Goal: Communication & Community: Answer question/provide support

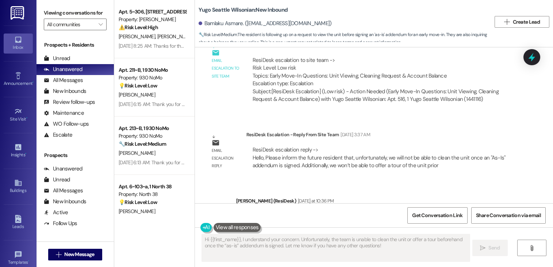
scroll to position [1532, 0]
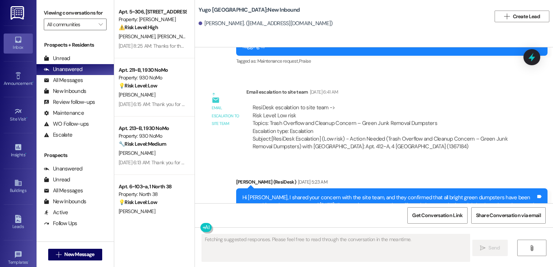
scroll to position [1642, 0]
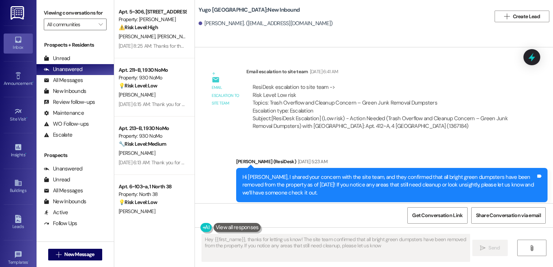
type textarea "Hey {{first_name}}, thanks for letting us know! The site team confirmed that al…"
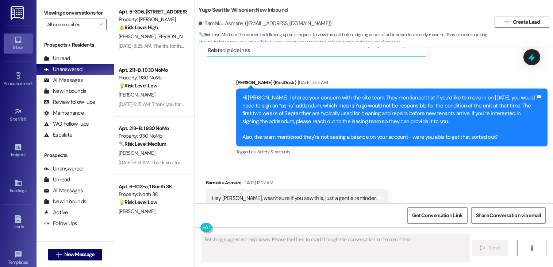
scroll to position [1174, 0]
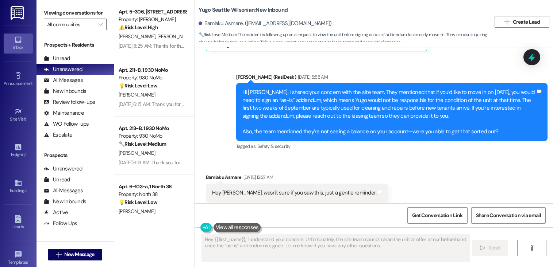
type textarea "Hey {{first_name}}, I understand your concern. Unfortunately, the site team can…"
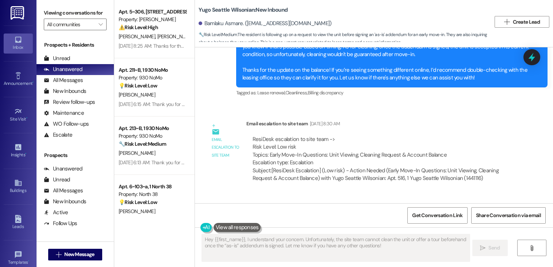
scroll to position [1532, 0]
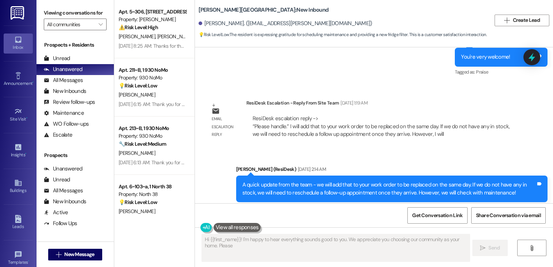
scroll to position [1449, 0]
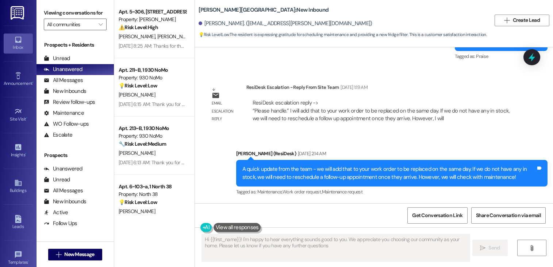
type textarea "Hi {{first_name}}! I'm happy to hear everything sounds good to you. We apprecia…"
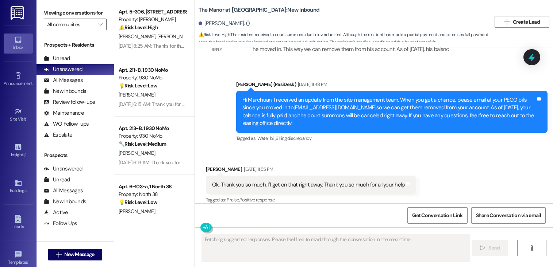
scroll to position [3738, 0]
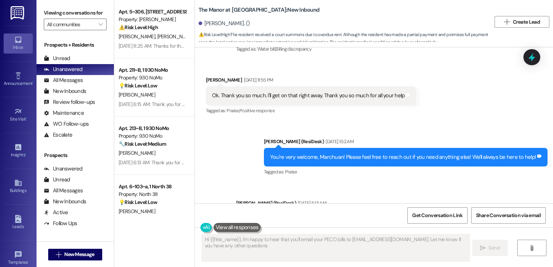
type textarea "Hi {{first_name}}, I'm happy to hear that you'll email your PECO bills to thema…"
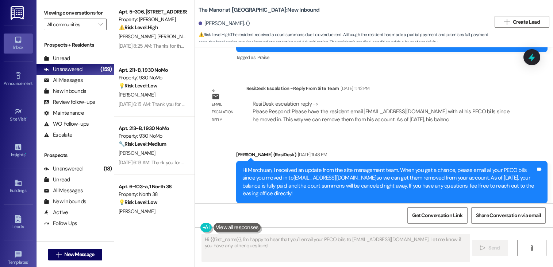
scroll to position [3443, 0]
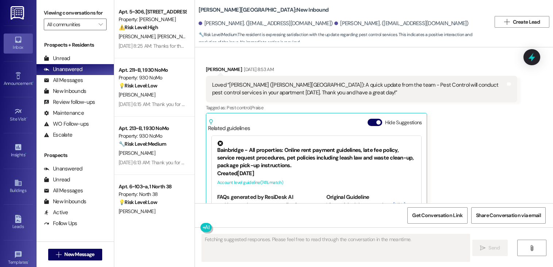
scroll to position [3386, 0]
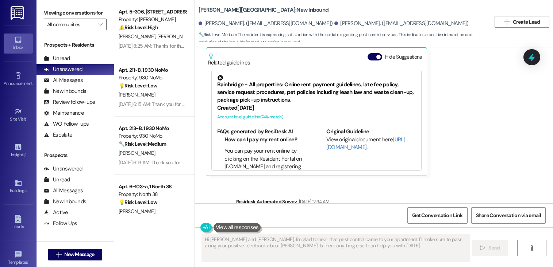
type textarea "Hi Leticia and Danielle, I'm glad to hear that pest control came to your apartm…"
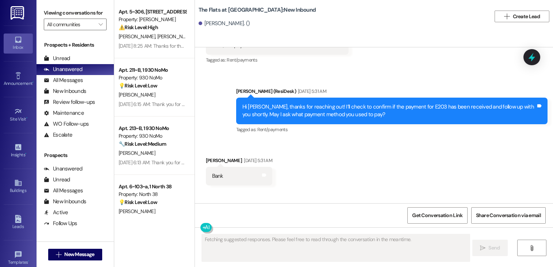
scroll to position [388, 0]
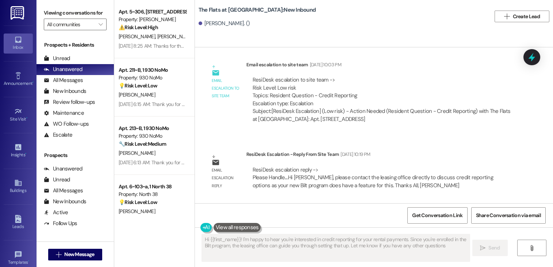
type textarea "Hi {{first_name}}! I'm happy to hear you're interested in credit reporting for …"
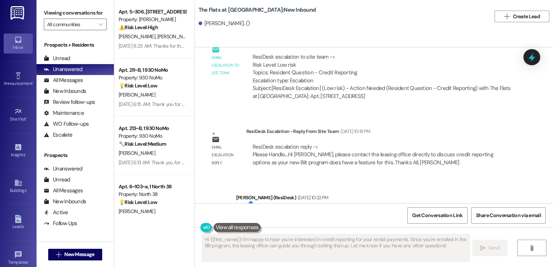
scroll to position [692, 0]
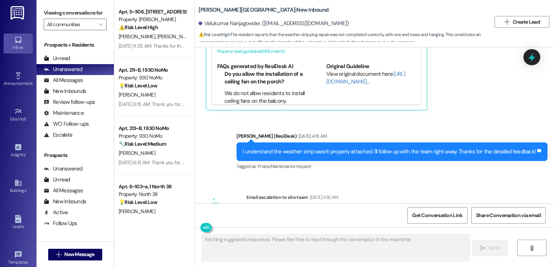
scroll to position [891, 0]
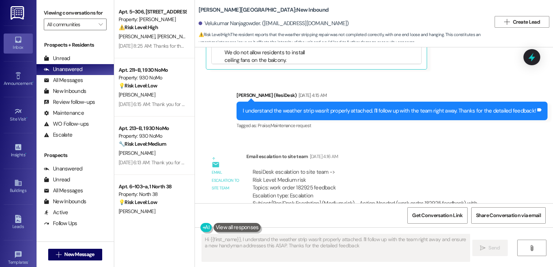
type textarea "Hi {{first_name}}, I understand the weather strip wasn't properly attached. I'l…"
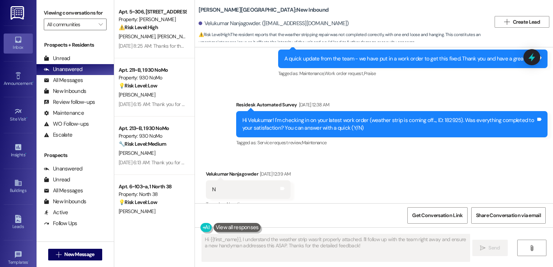
scroll to position [473, 0]
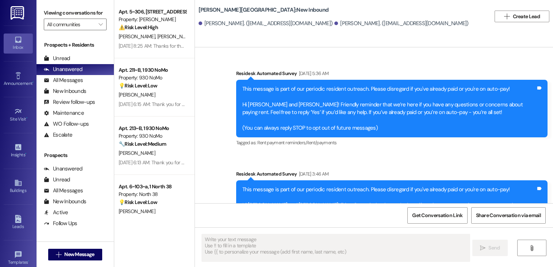
scroll to position [2303, 0]
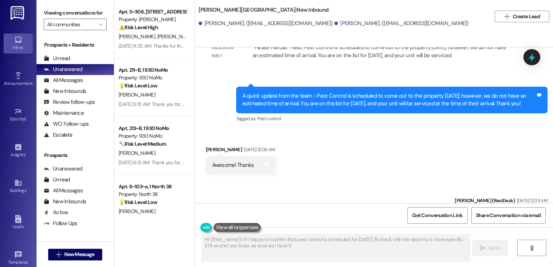
type textarea "Hi {{first_name}}! I'm happy to confirm that pest control is scheduled for toda…"
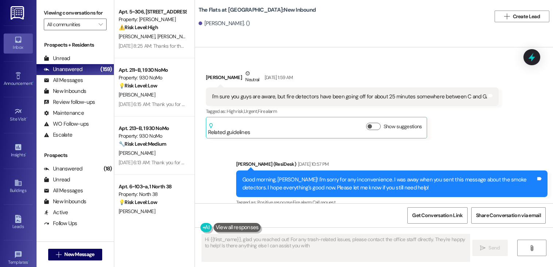
type textarea "Hi {{first_name}}, glad you reached out! For any trash-related issues, please c…"
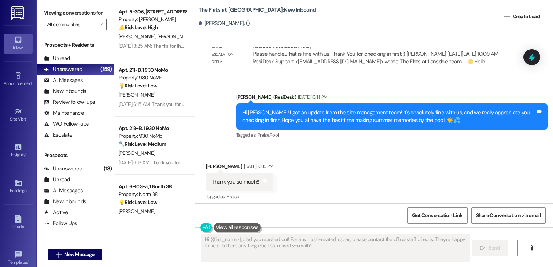
scroll to position [4890, 0]
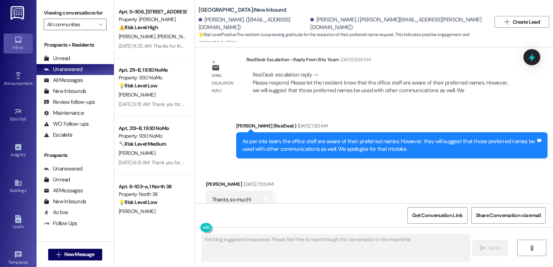
scroll to position [705, 0]
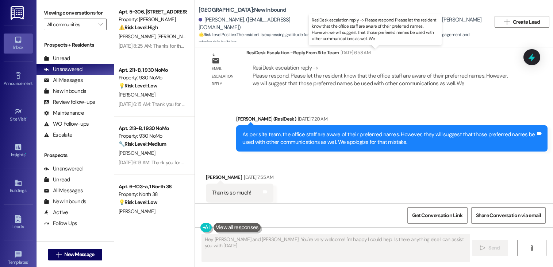
type textarea "Hey [PERSON_NAME] and [PERSON_NAME]! You're very welcome! I'm happy I could hel…"
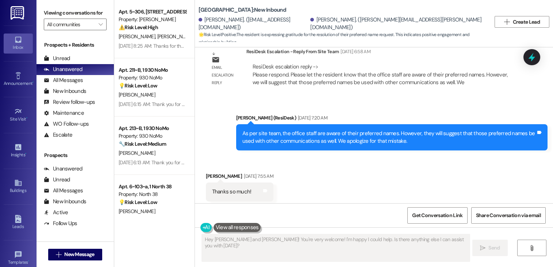
scroll to position [707, 0]
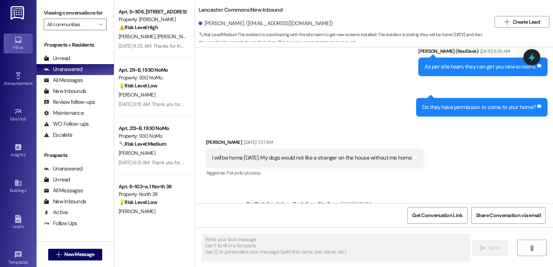
scroll to position [1055, 0]
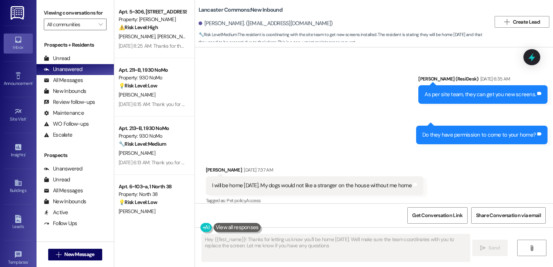
type textarea "Hey {{first_name}}! Thanks for letting us know you'll be home tomorrow. We'll m…"
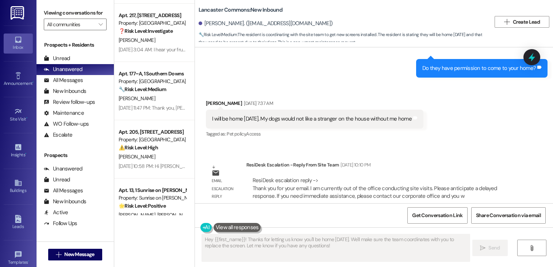
scroll to position [0, 0]
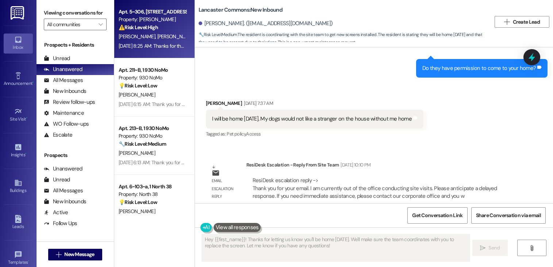
click at [140, 49] on div "Aug 30, 2025 at 8:25 AM: Thanks for the update, Kaleb. I’m sorry the other issu…" at bounding box center [407, 46] width 577 height 7
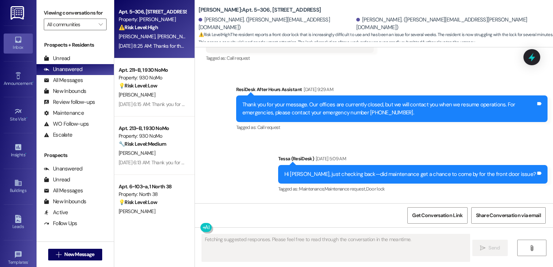
scroll to position [617, 0]
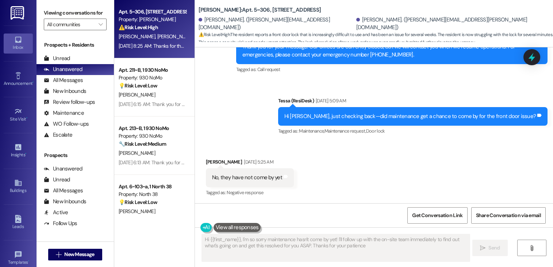
type textarea "Hi {{first_name}}, I'm so sorry maintenance hasn't come by yet! I'll follow up …"
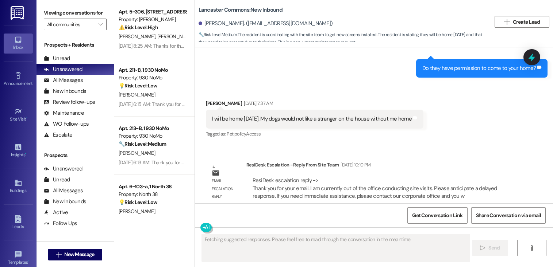
scroll to position [1110, 0]
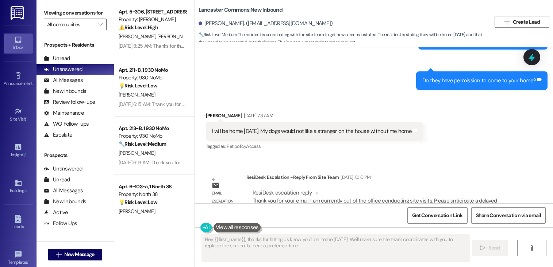
type textarea "Hey {{first_name}}, thanks for letting us know you'll be home tomorrow! We'll m…"
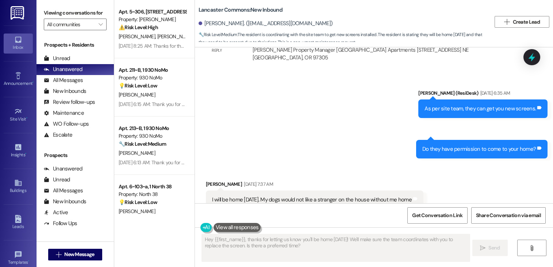
scroll to position [1122, 0]
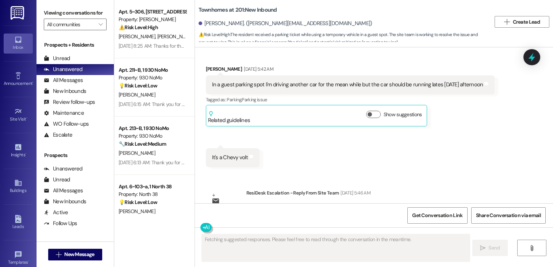
scroll to position [8455, 0]
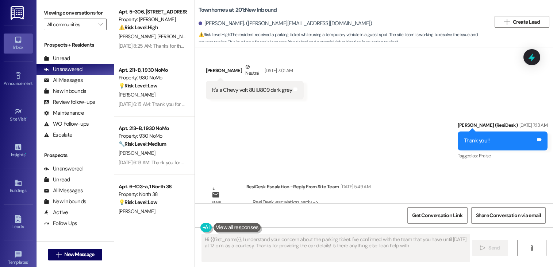
type textarea "Hi {{first_name}}, I understand your concern about the parking ticket. I've con…"
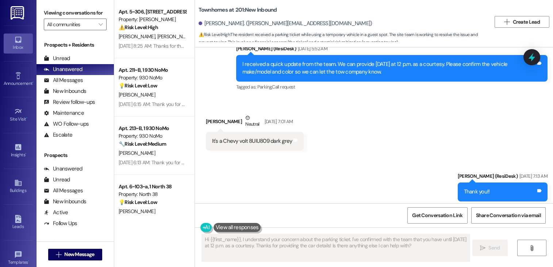
scroll to position [8403, 0]
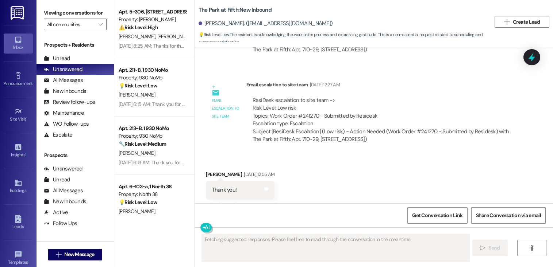
scroll to position [1671, 0]
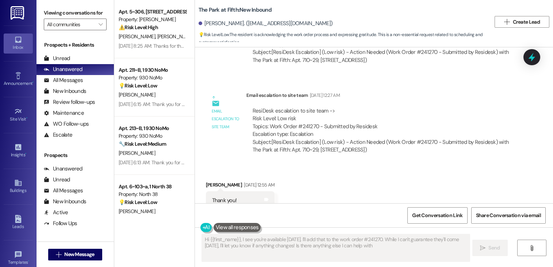
type textarea "Hi {{first_name}}, I see you're available [DATE]. I'll add that to the work ord…"
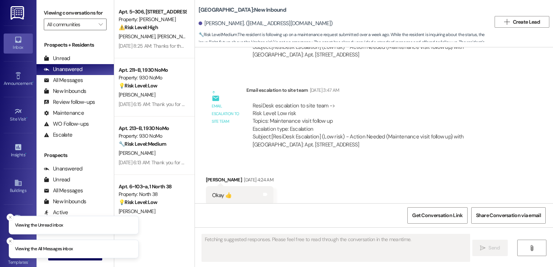
scroll to position [1465, 0]
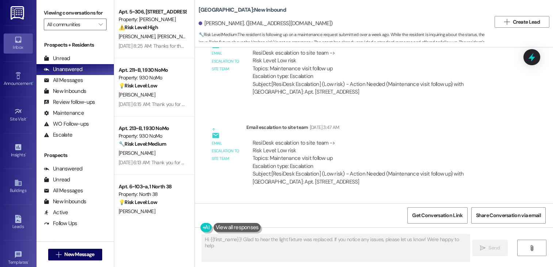
type textarea "Hi {{first_name}}! Glad to hear the light fixture was replaced. If you notice a…"
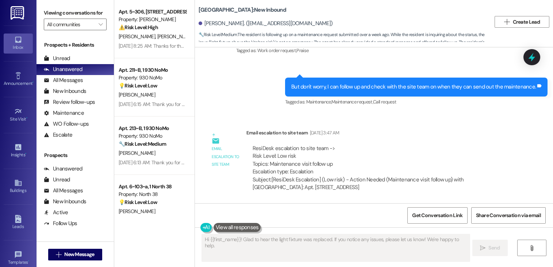
scroll to position [1461, 0]
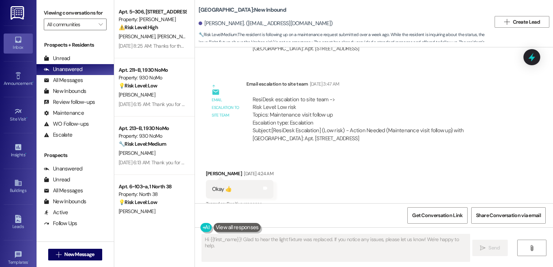
click at [382, 127] on div "Subject: [ResiDesk Escalation] (Low risk) - Action Needed (Maintenance visit fo…" at bounding box center [382, 135] width 258 height 16
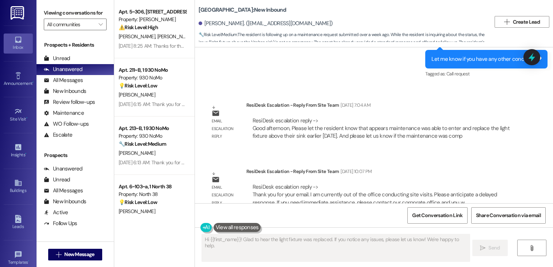
scroll to position [1762, 0]
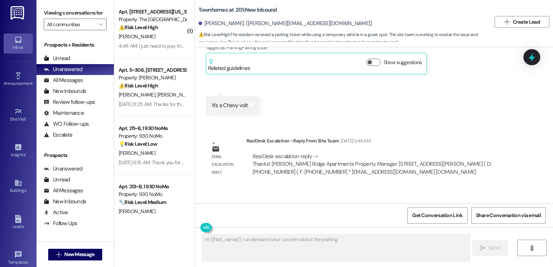
scroll to position [8169, 0]
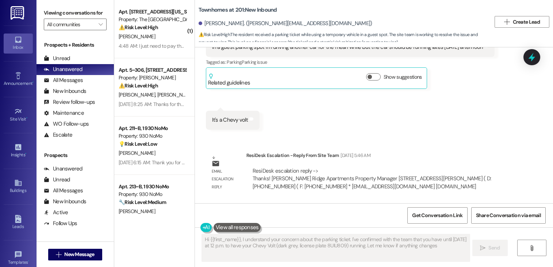
type textarea "Hi {{first_name}}, I understand your concern about the parking ticket. I've con…"
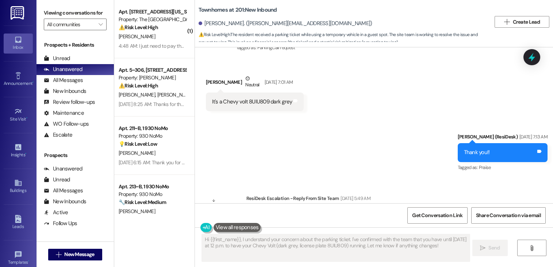
scroll to position [8455, 0]
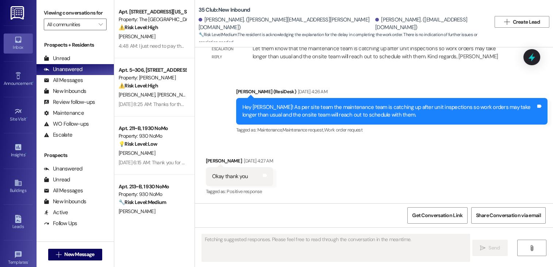
scroll to position [662, 0]
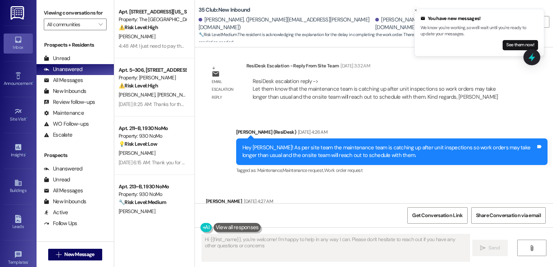
type textarea "Hi {{first_name}}, you're welcome! I'm happy to help in any way I can. Please d…"
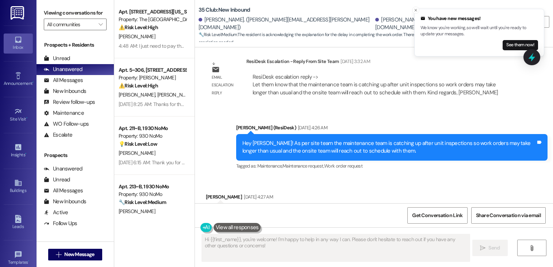
scroll to position [573, 0]
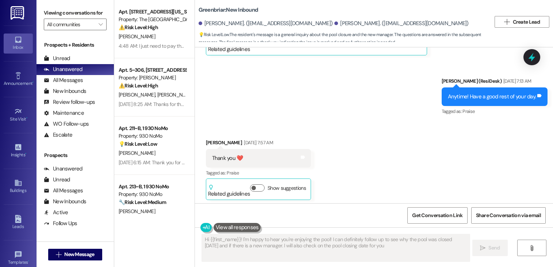
type textarea "Hi {{first_name}}! I'm happy to hear you're enjoying the pool! I can definitely…"
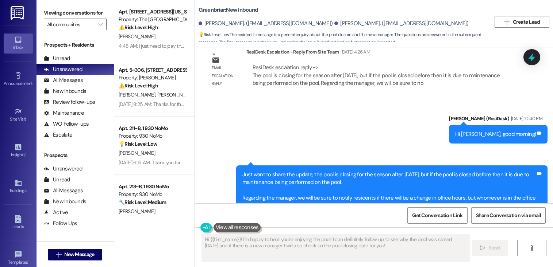
scroll to position [3140, 0]
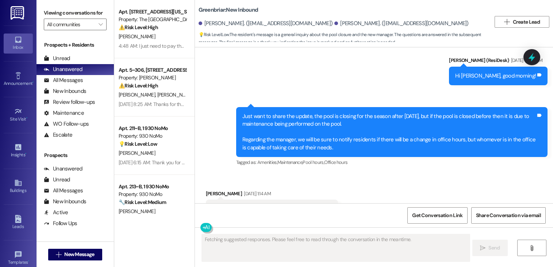
scroll to position [3202, 0]
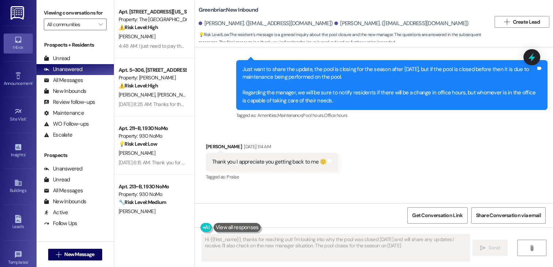
type textarea "Hi {{first_name}}, thanks for reaching out! I'm looking into why the pool was c…"
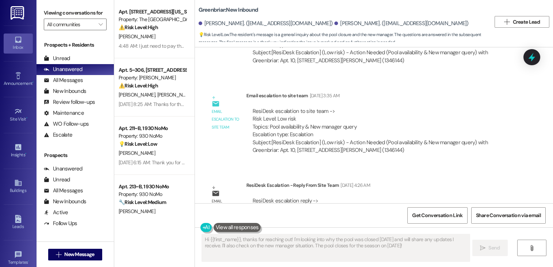
scroll to position [2955, 0]
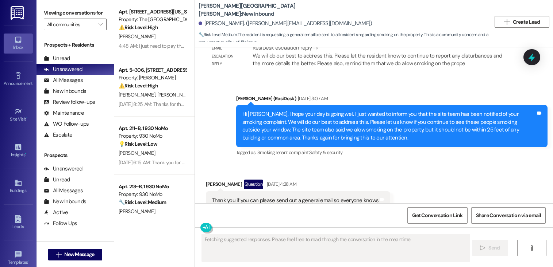
scroll to position [2132, 0]
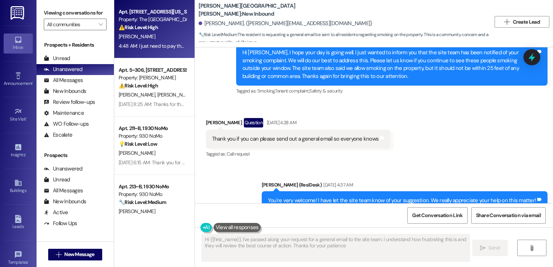
type textarea "Hi {{first_name}}, I've passed along your request for a general email to the si…"
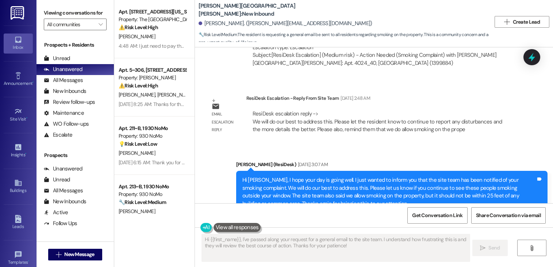
scroll to position [2005, 0]
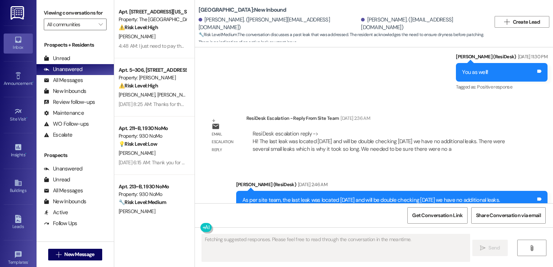
scroll to position [1993, 0]
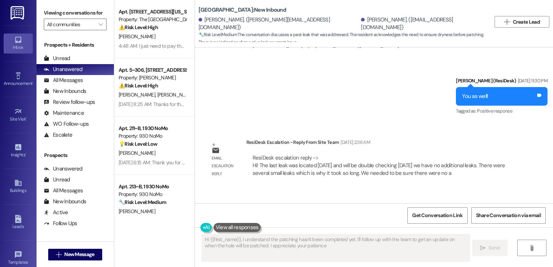
type textarea "Hi {{first_name}}, I understand the patching hasn't been completed yet. I'll fo…"
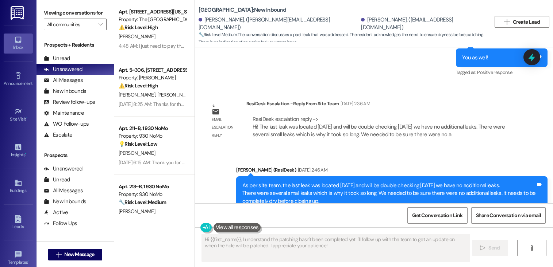
scroll to position [1943, 0]
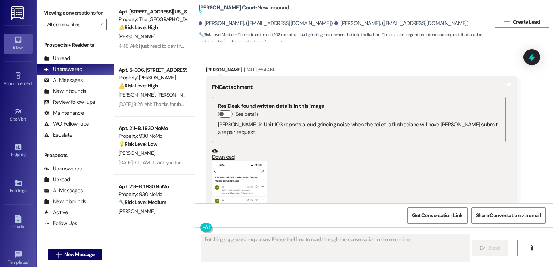
scroll to position [12839, 0]
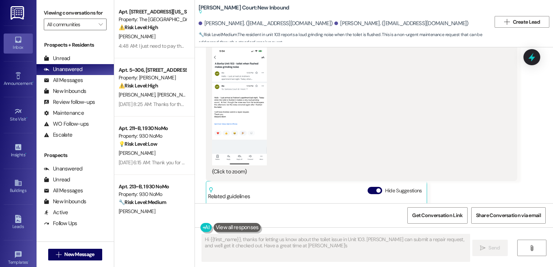
type textarea "Hi {{first_name}}, thanks for letting us know about the toilet issue in Unit 10…"
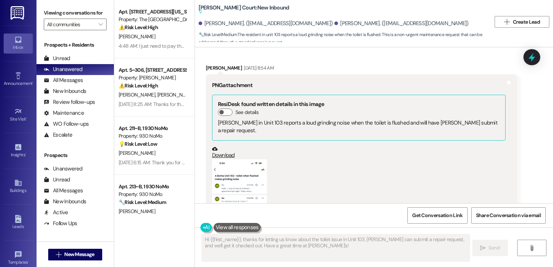
scroll to position [12623, 0]
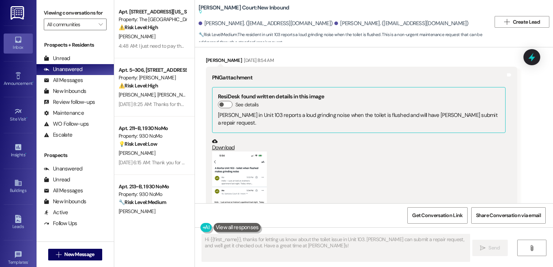
click at [233, 152] on button "Zoom image" at bounding box center [239, 211] width 55 height 119
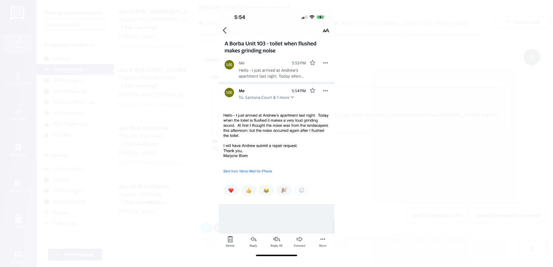
click at [275, 136] on button "Unzoom image" at bounding box center [276, 133] width 553 height 267
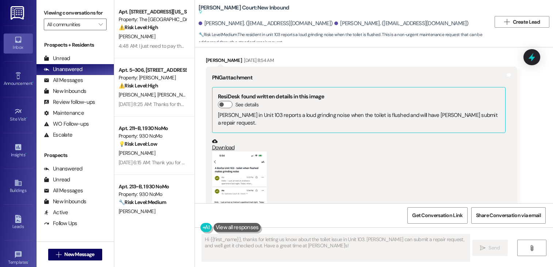
drag, startPoint x: 275, startPoint y: 136, endPoint x: 242, endPoint y: 137, distance: 33.2
click at [242, 152] on div "(Click to zoom)" at bounding box center [358, 216] width 293 height 129
click at [242, 152] on button "Zoom image" at bounding box center [239, 211] width 55 height 119
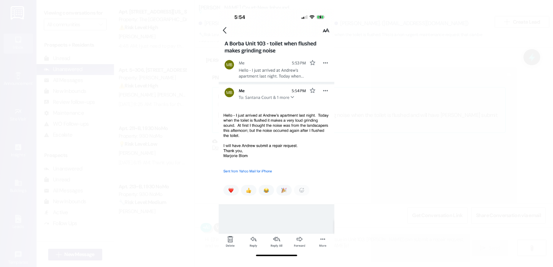
click at [532, 121] on button "Unzoom image" at bounding box center [276, 133] width 553 height 267
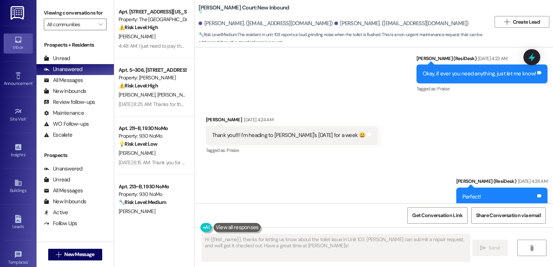
scroll to position [12469, 0]
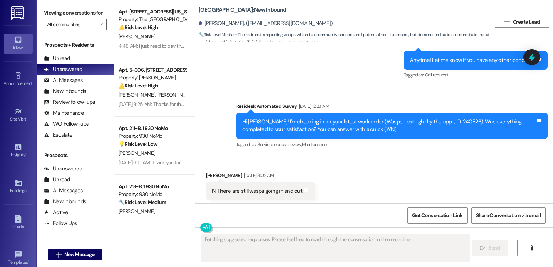
scroll to position [12189, 0]
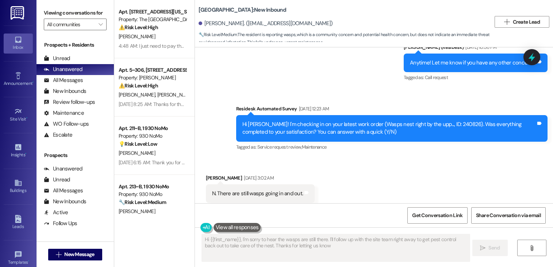
type textarea "Hi {{first_name}}, I'm sorry to hear the wasps are still there. I'll follow up …"
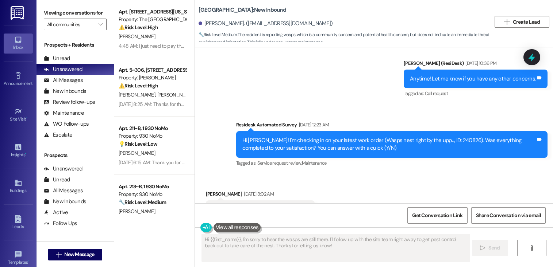
scroll to position [12213, 0]
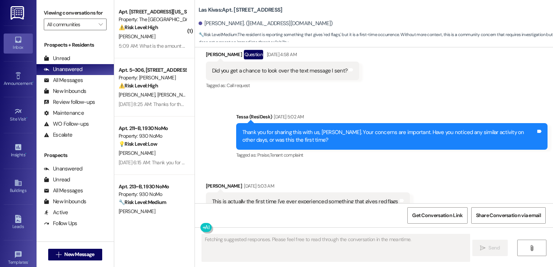
scroll to position [293, 0]
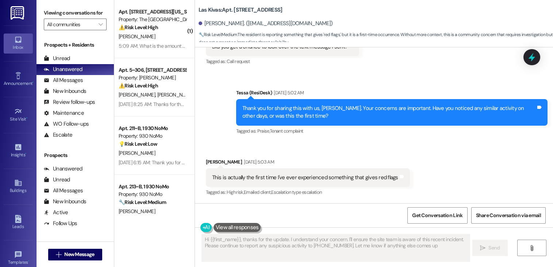
type textarea "Hi {{first_name}}, thanks for the update. I understand your concern. I'll ensur…"
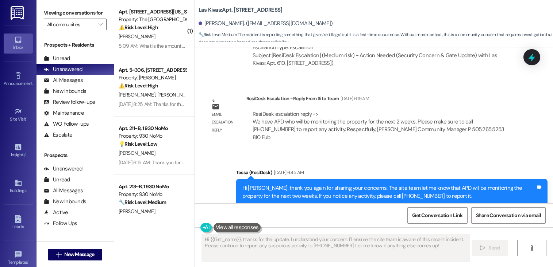
scroll to position [648, 0]
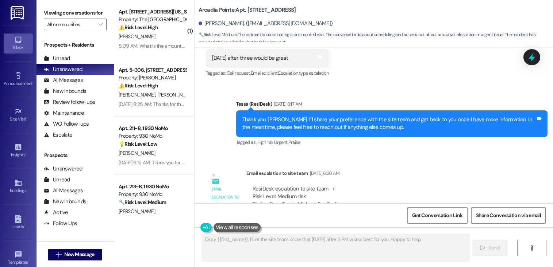
type textarea "Okay {{first_name}}, I'll let the site team know that next Wednesday after 3 PM…"
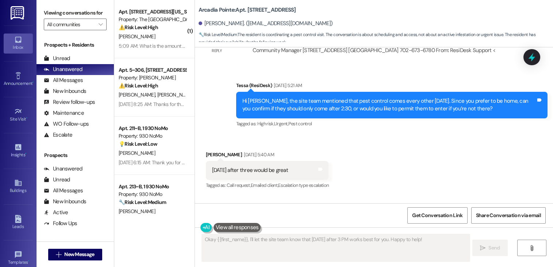
scroll to position [869, 0]
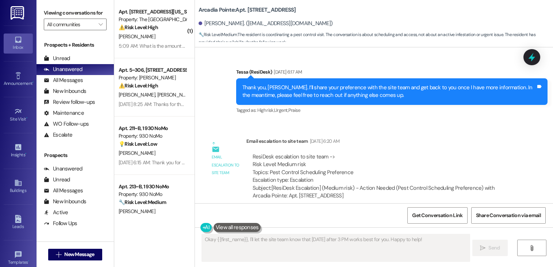
click at [283, 37] on span "🔧 Risk Level: Medium : The resident is coordinating a pest control visit. The c…" at bounding box center [376, 39] width 354 height 16
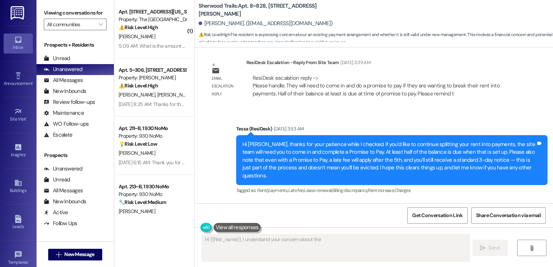
scroll to position [1051, 0]
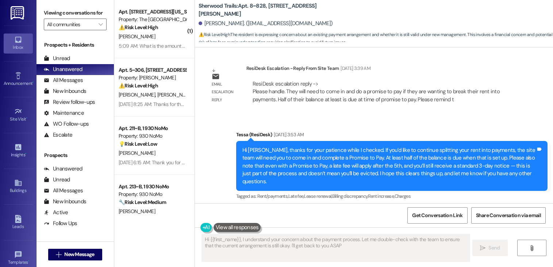
type textarea "Hi {{first_name}}, I understand your concern about the payment process. Let me …"
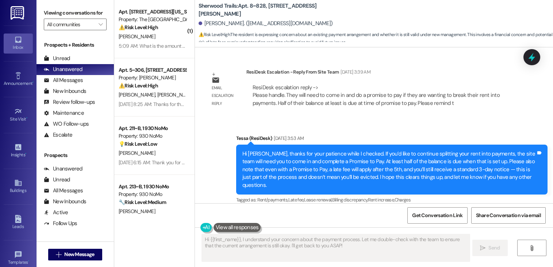
scroll to position [1107, 0]
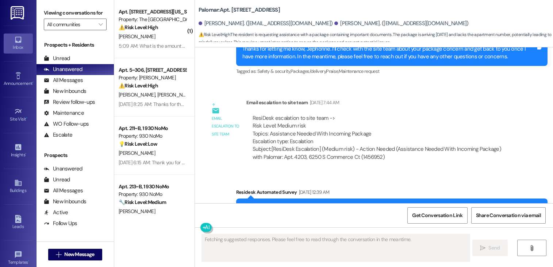
scroll to position [481, 0]
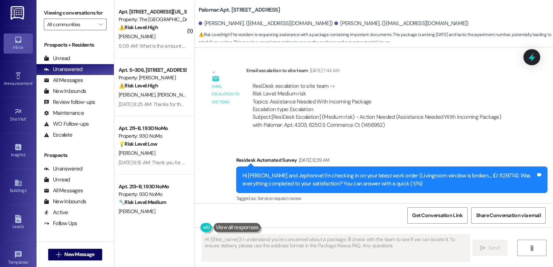
type textarea "Hi {{first_name}}! I understand you're concerned about a package. I'll check wi…"
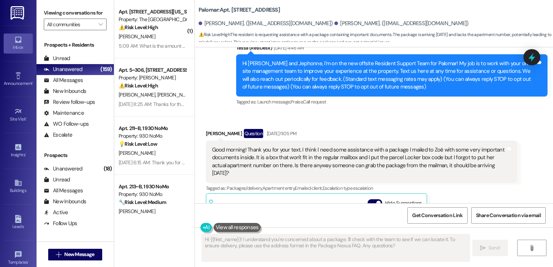
scroll to position [67, 0]
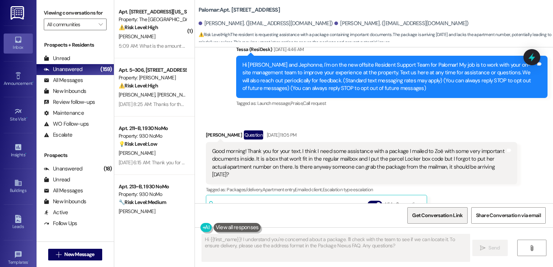
click at [425, 216] on span "Get Conversation Link" at bounding box center [437, 216] width 50 height 8
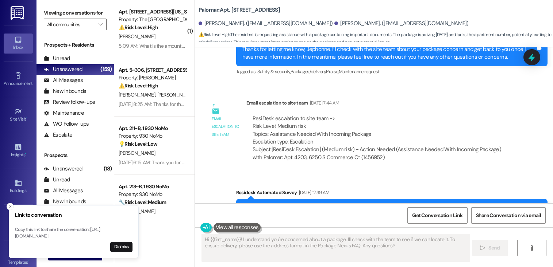
scroll to position [481, 0]
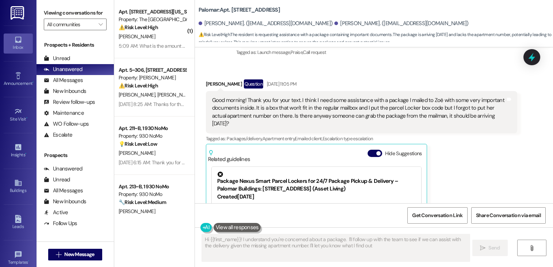
type textarea "Hi {{first_name}}! I understand you're concerned about a package. I'll follow u…"
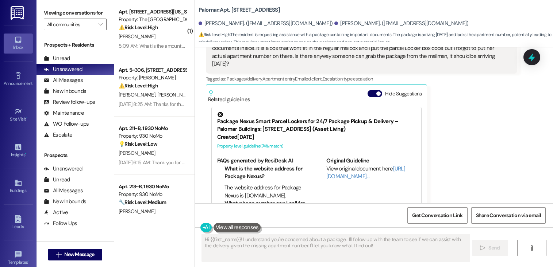
scroll to position [185, 0]
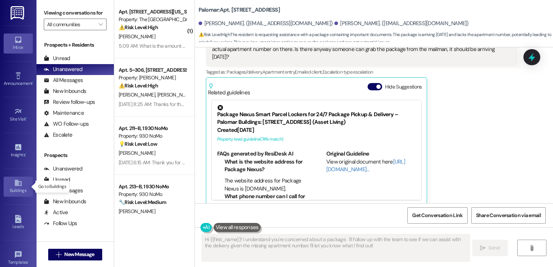
click at [15, 186] on icon at bounding box center [18, 183] width 8 height 8
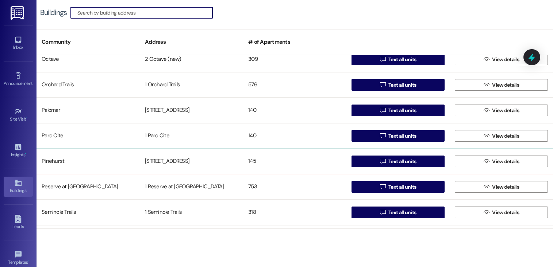
scroll to position [928, 0]
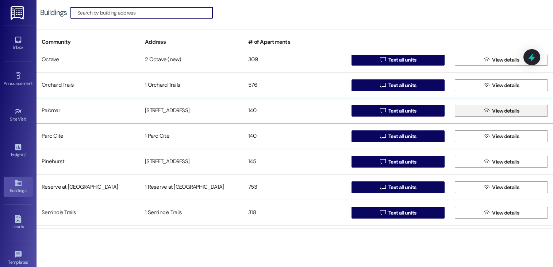
click at [498, 111] on span "View details" at bounding box center [505, 111] width 27 height 8
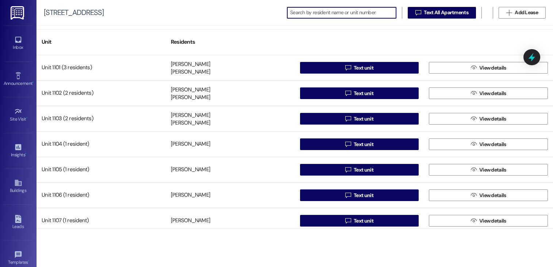
click at [302, 13] on input at bounding box center [343, 13] width 106 height 10
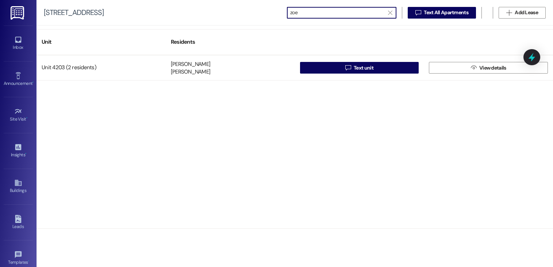
scroll to position [0, 0]
drag, startPoint x: 300, startPoint y: 14, endPoint x: 269, endPoint y: 13, distance: 30.7
click at [269, 13] on div "6250 S Commerce Ct  zoe   Text All Apartments  Add Lease" at bounding box center [294, 13] width 516 height 26
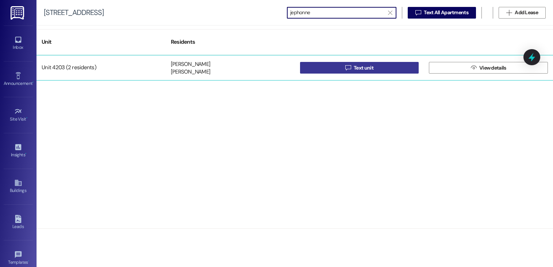
type input "jephonne"
click at [347, 72] on span " Text unit" at bounding box center [359, 67] width 31 height 11
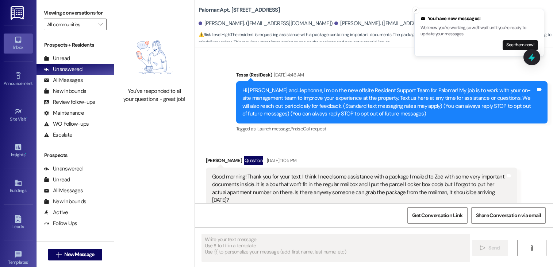
scroll to position [136, 0]
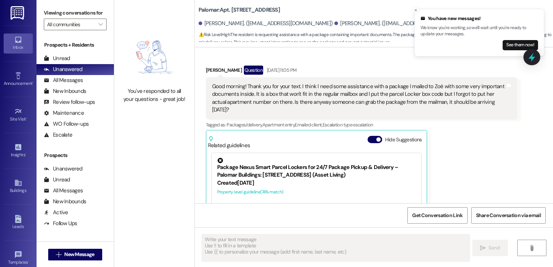
type textarea "Fetching suggested responses. Please feel free to read through the conversation…"
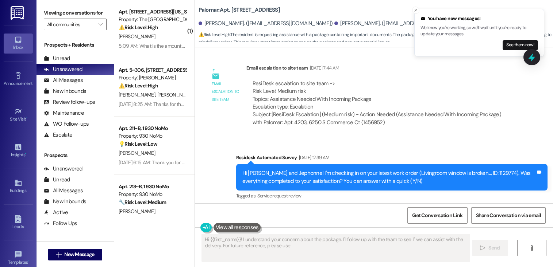
scroll to position [414, 0]
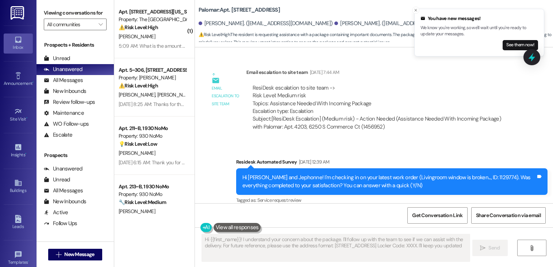
type textarea "Hi {{first_name}}! I understand your concern about the package. I'll follow up …"
click at [19, 185] on icon at bounding box center [18, 183] width 8 height 8
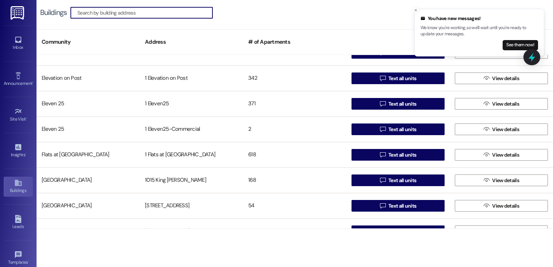
scroll to position [544, 0]
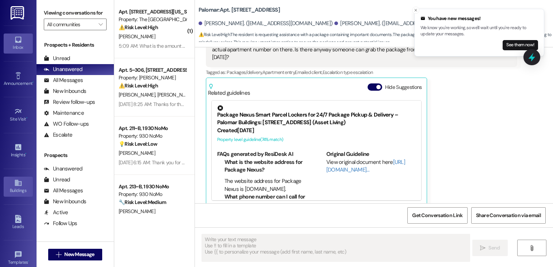
scroll to position [185, 0]
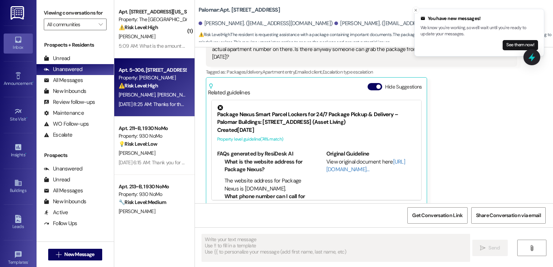
type textarea "Fetching suggested responses. Please feel free to read through the conversation…"
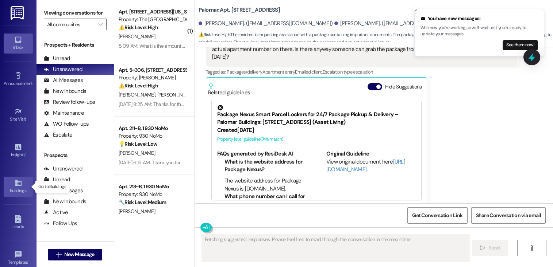
click at [19, 182] on icon at bounding box center [18, 183] width 7 height 6
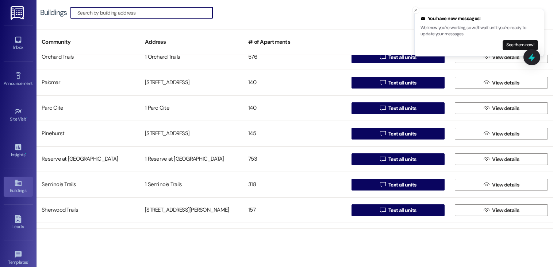
scroll to position [955, 0]
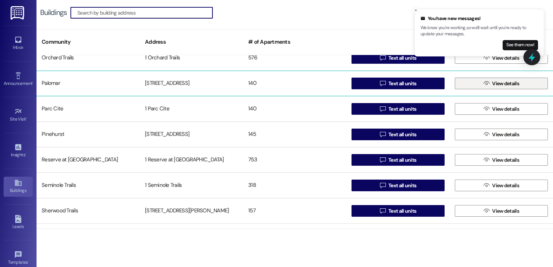
click at [493, 82] on span "View details" at bounding box center [505, 84] width 27 height 8
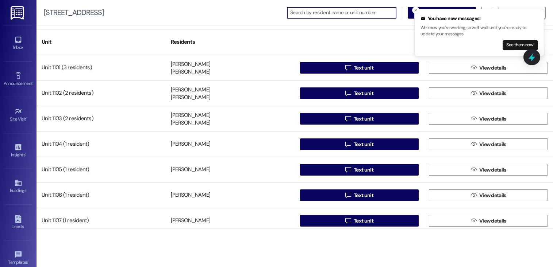
click at [341, 13] on input at bounding box center [343, 13] width 106 height 10
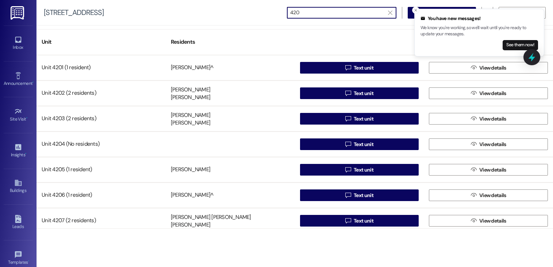
type input "4203"
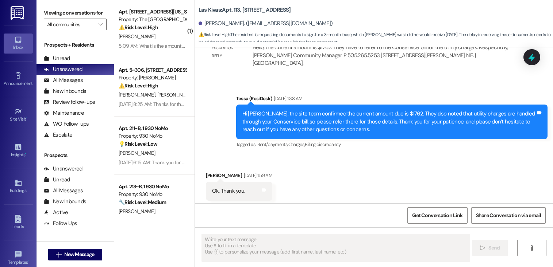
scroll to position [431, 0]
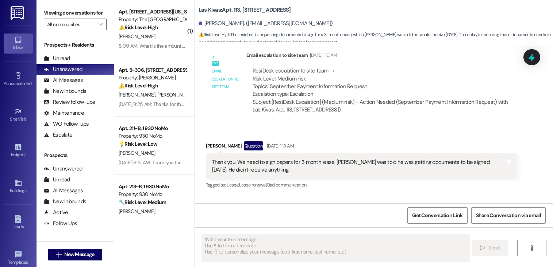
type textarea "Fetching suggested responses. Please feel free to read through the conversation…"
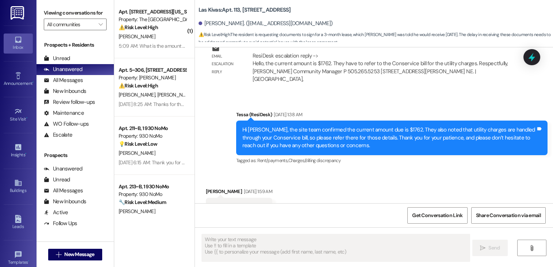
scroll to position [408, 0]
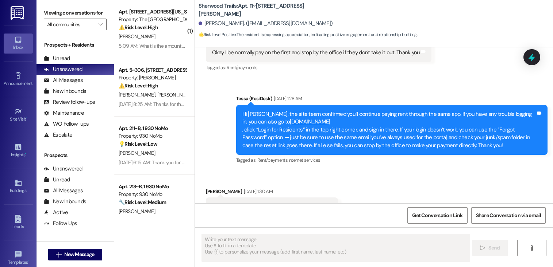
type textarea "Fetching suggested responses. Please feel free to read through the conversation…"
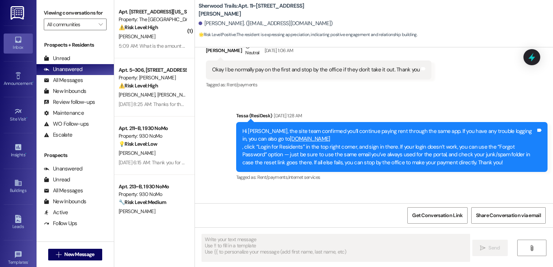
scroll to position [529, 0]
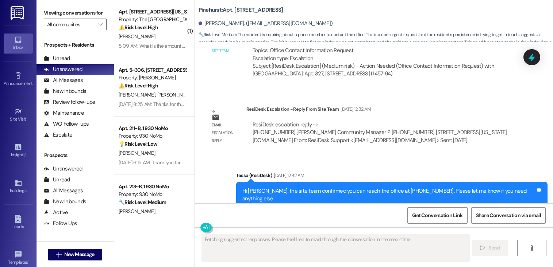
scroll to position [2381, 0]
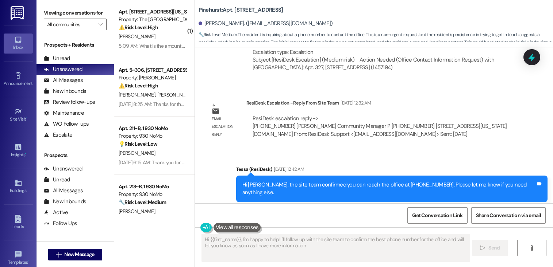
type textarea "Hi {{first_name}}, I'm happy to help! I'll follow up with the site team to conf…"
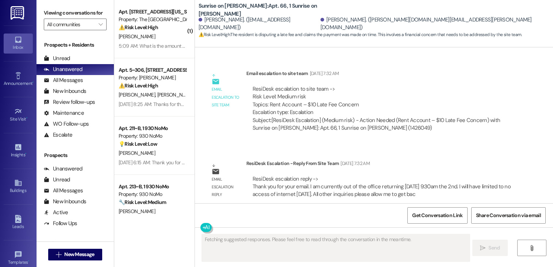
scroll to position [6415, 0]
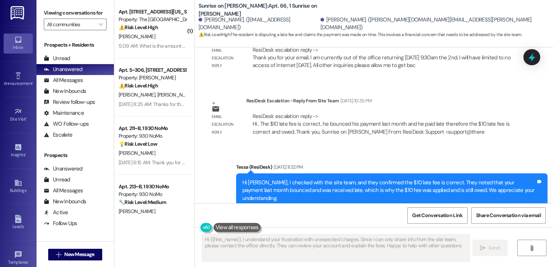
type textarea "Hi {{first_name}}, I understand your frustration with unexpected charges. Since…"
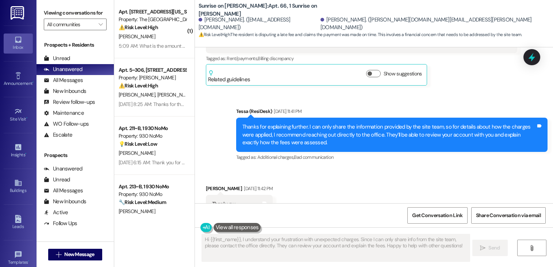
scroll to position [6776, 0]
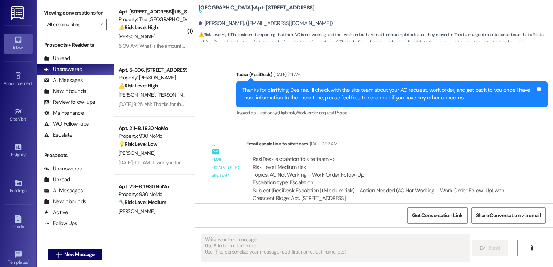
type textarea "Fetching suggested responses. Please feel free to read through the conversation…"
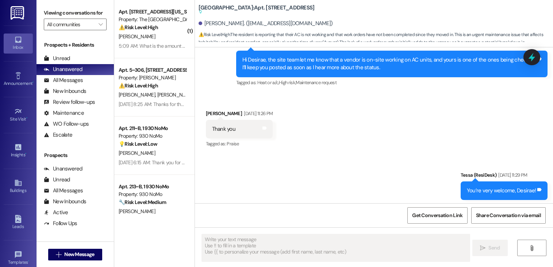
scroll to position [678, 0]
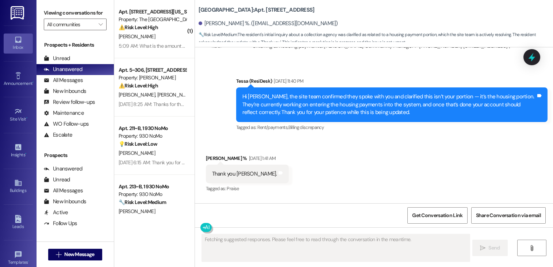
scroll to position [924, 0]
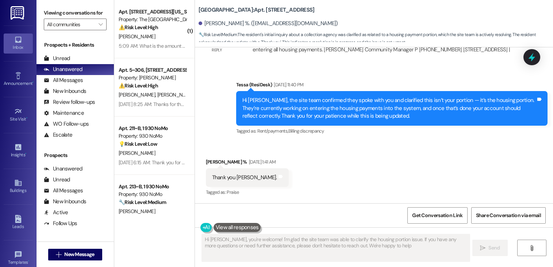
type textarea "Hi [PERSON_NAME], you're welcome! I'm glad the site team was able to clarify th…"
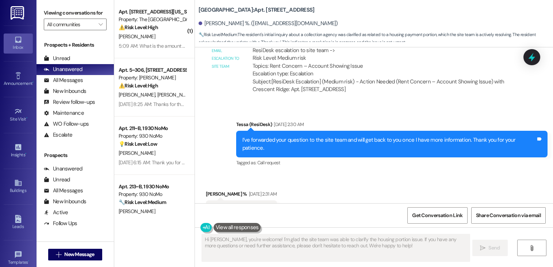
scroll to position [626, 0]
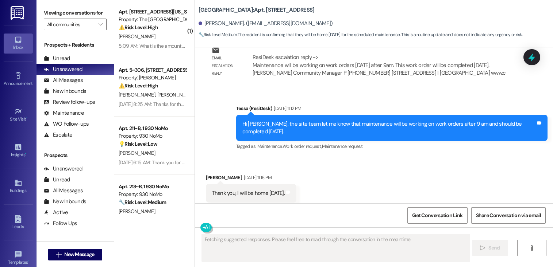
scroll to position [756, 0]
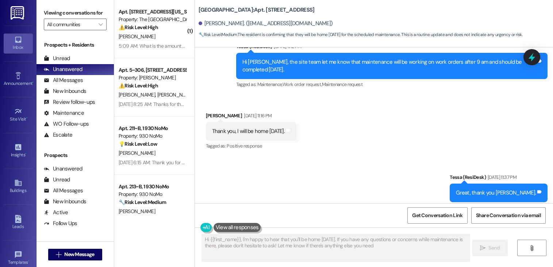
type textarea "Hi {{first_name}}, I'm happy to hear that you'll be home today. If you have any…"
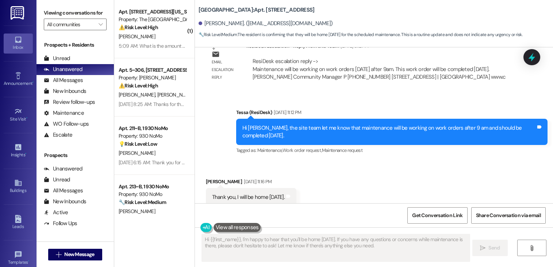
scroll to position [685, 0]
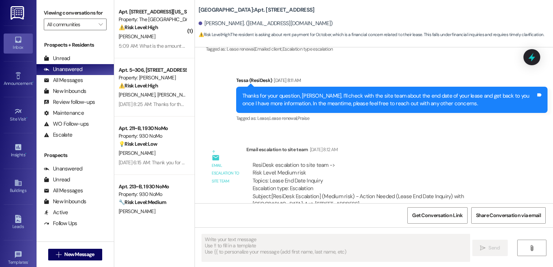
type textarea "Fetching suggested responses. Please feel free to read through the conversation…"
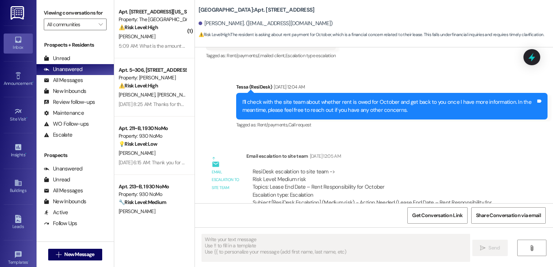
scroll to position [559, 0]
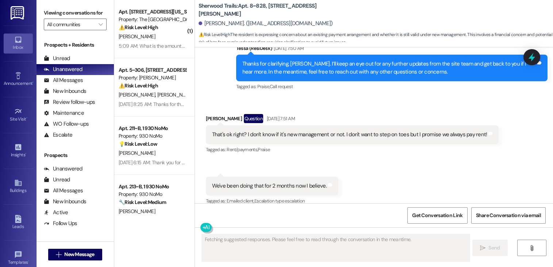
scroll to position [729, 0]
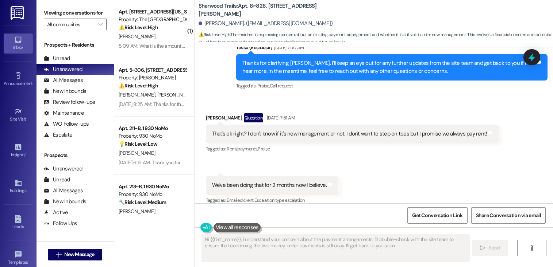
type textarea "Hi {{first_name}}, I understand your concern about the payment arrangements. I'…"
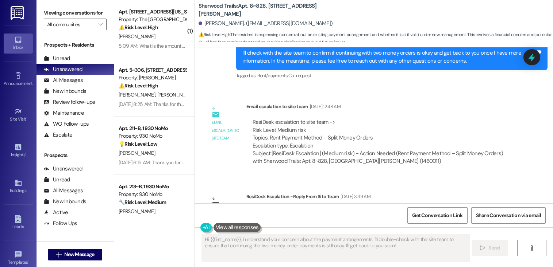
scroll to position [929, 0]
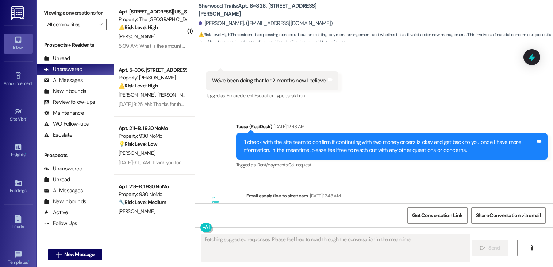
scroll to position [1107, 0]
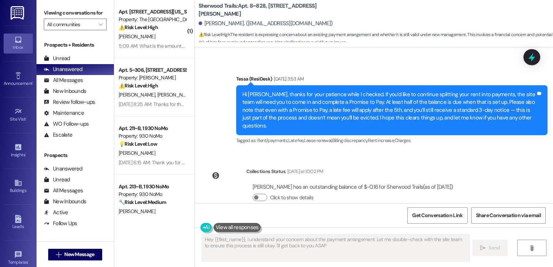
type textarea "Hey {{first_name}}, I understand your concern about the payment arrangement. Le…"
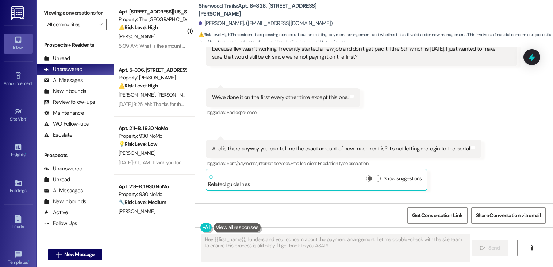
scroll to position [0, 0]
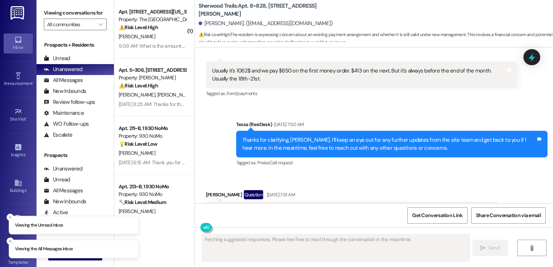
scroll to position [729, 0]
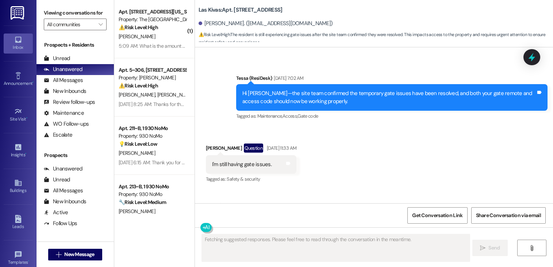
scroll to position [589, 0]
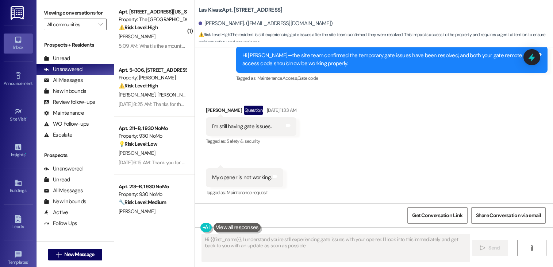
type textarea "Hi {{first_name}}, I understand you're still experiencing gate issues with your…"
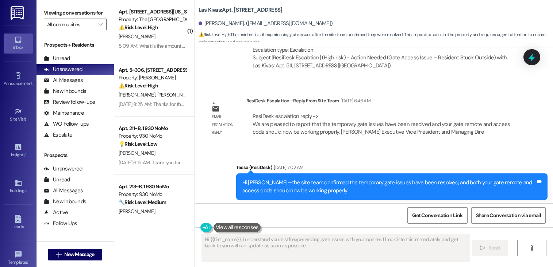
scroll to position [659, 0]
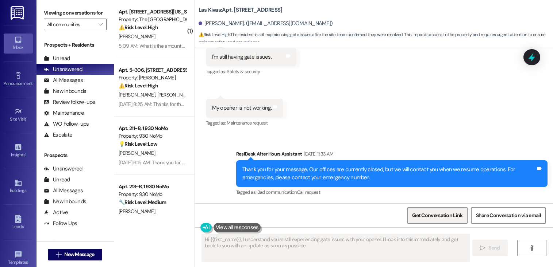
click at [428, 216] on span "Get Conversation Link" at bounding box center [437, 216] width 50 height 8
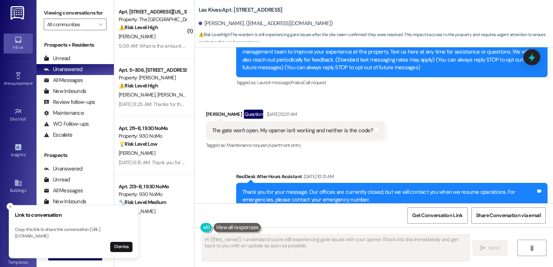
scroll to position [0, 0]
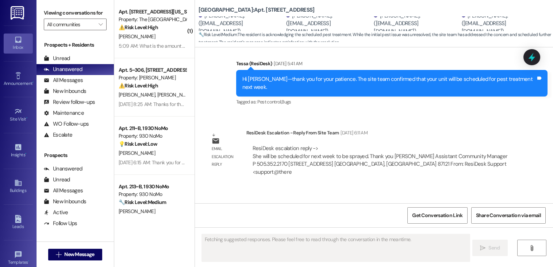
scroll to position [709, 0]
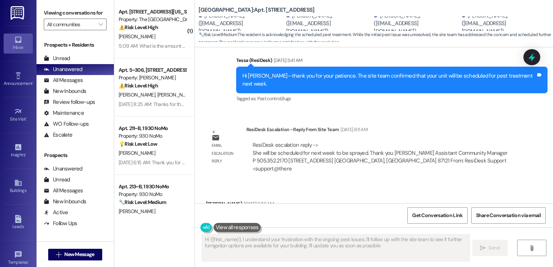
type textarea "Hi {{first_name}}, I understand your frustration with the ongoing pest issues. …"
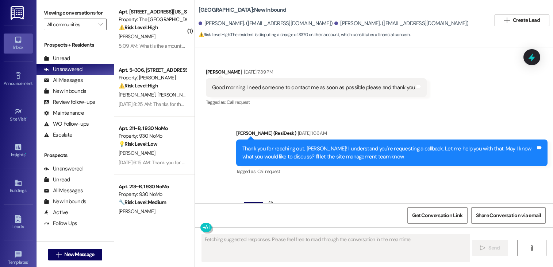
scroll to position [5301, 0]
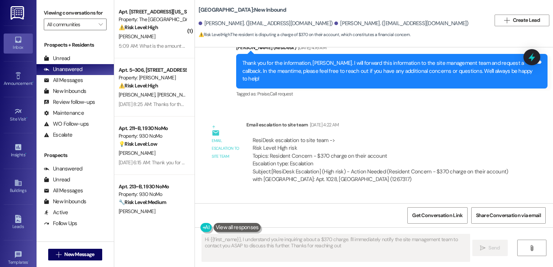
type textarea "Hi {{first_name}}, I understand you're inquiring about a $370 charge. I'll imme…"
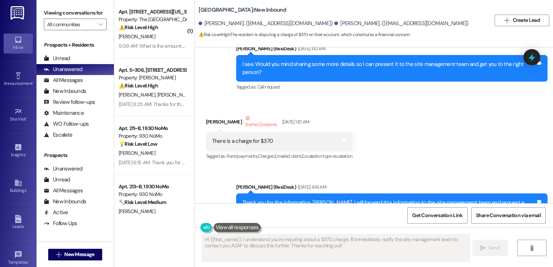
scroll to position [5133, 0]
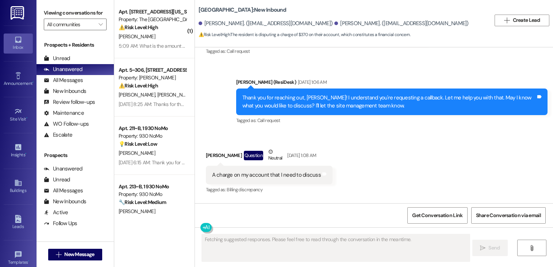
scroll to position [5301, 0]
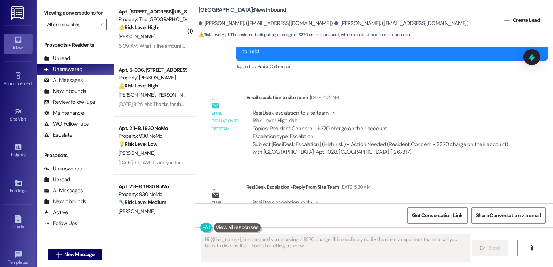
type textarea "Hi {{first_name}}, I understand you're seeing a $370 charge. I'll immediately n…"
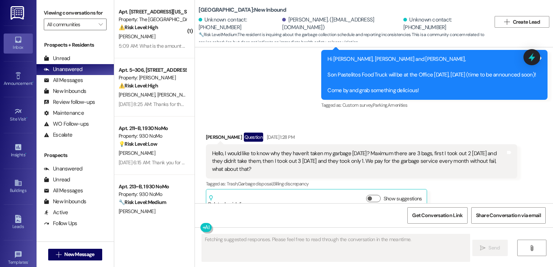
scroll to position [10446, 0]
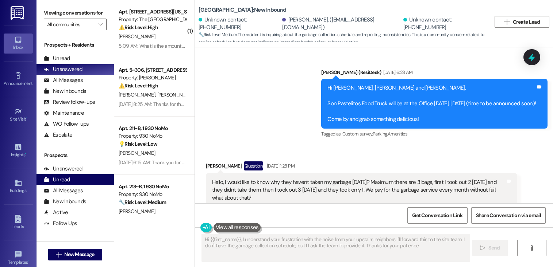
type textarea "Hi {{first_name}}, I understand your frustration with the noise from your upsta…"
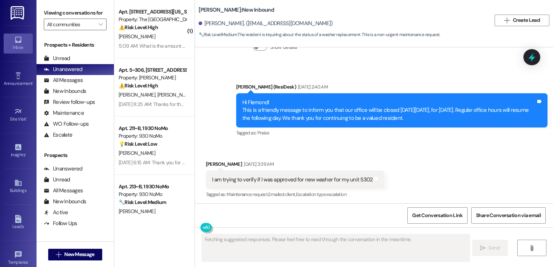
scroll to position [505, 0]
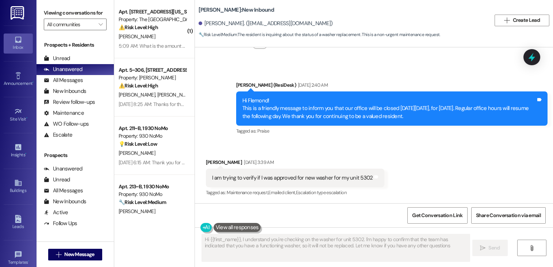
type textarea "Hi {{first_name}}, I understand you're checking on the washer for unit 5302. I'…"
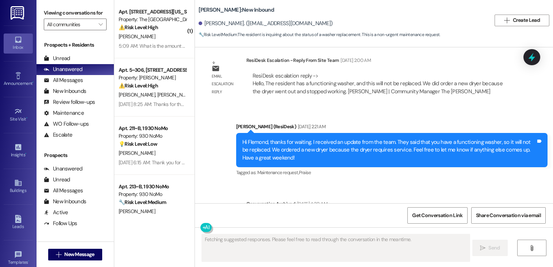
scroll to position [921, 0]
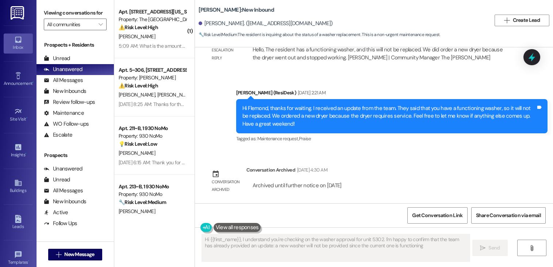
type textarea "Hi {{first_name}}, I understand you're checking on the washer approval for unit…"
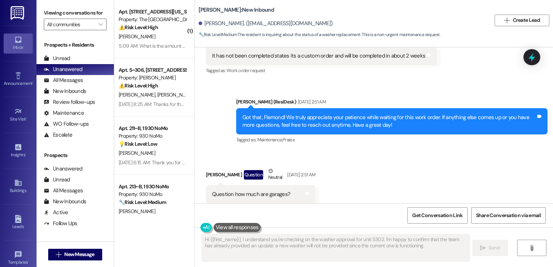
scroll to position [171, 0]
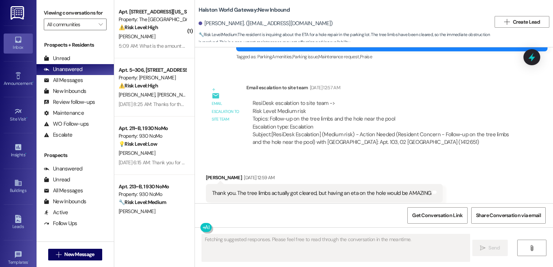
scroll to position [821, 0]
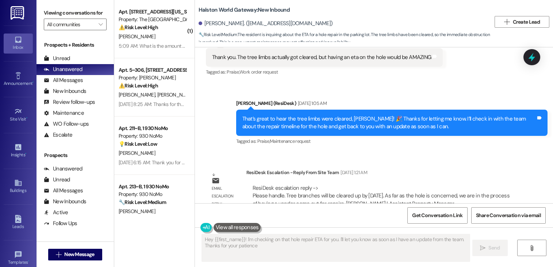
type textarea "Hey {{first_name}}! I'm checking on that hole repair ETA for you. I'll let you …"
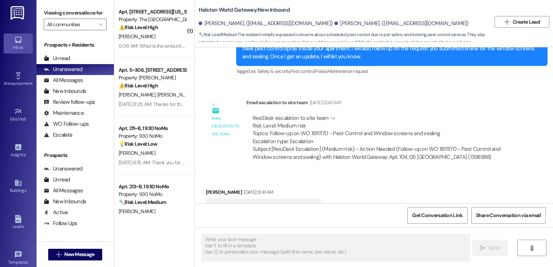
scroll to position [2899, 0]
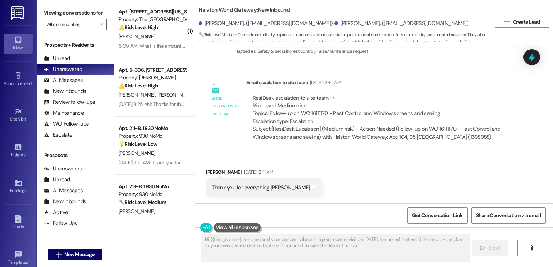
type textarea "Hi {{first_name}}, I understand your concern about the pest control visit on Se…"
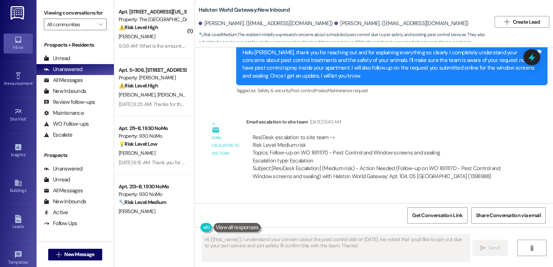
scroll to position [2637, 0]
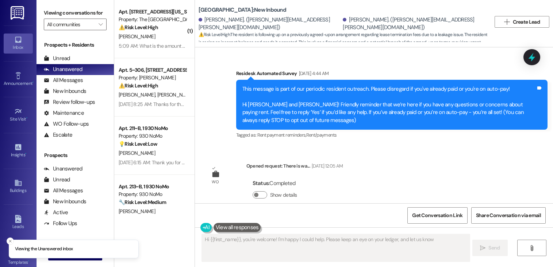
scroll to position [6191, 0]
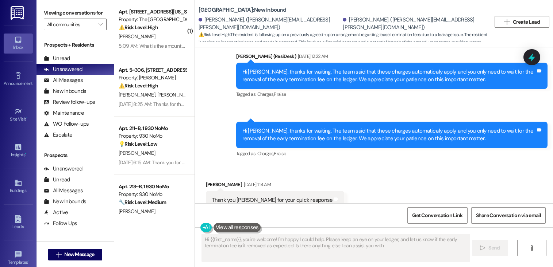
type textarea "Hi {{first_name}}, you're welcome! I'm happy I could help. Please keep an eye o…"
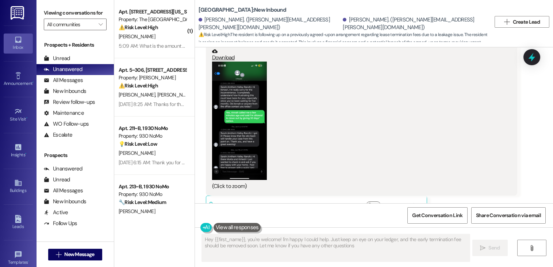
type textarea "Hey {{first_name}}, you're welcome! I'm happy I could help. Just keep an eye on…"
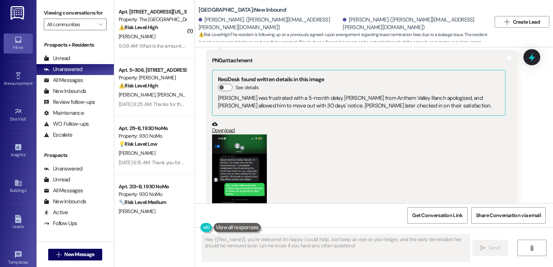
scroll to position [5313, 0]
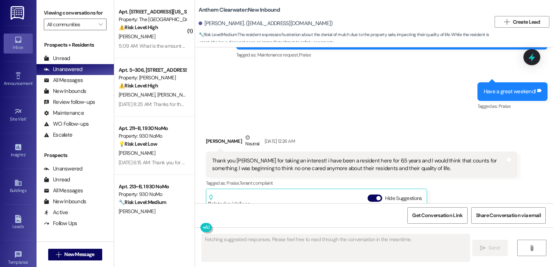
scroll to position [5934, 0]
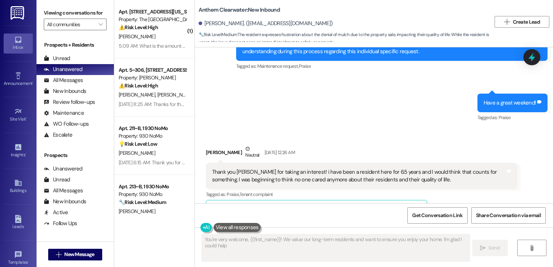
type textarea "You're very welcome, {{first_name}}! We value our long-term residents and want …"
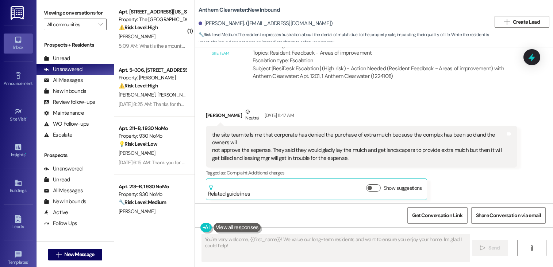
scroll to position [5661, 0]
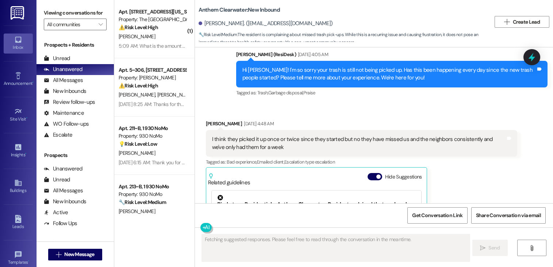
scroll to position [3706, 0]
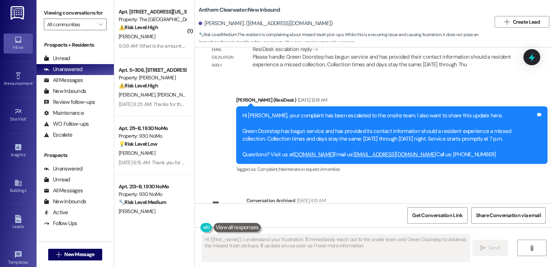
type textarea "Hi {{first_name}}, I understand your frustration. I'll immediately reach out to…"
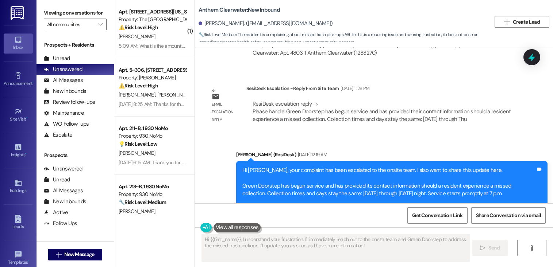
scroll to position [3656, 0]
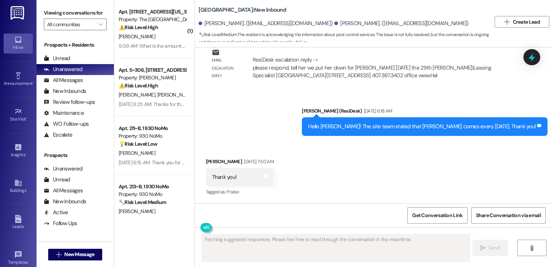
scroll to position [3648, 0]
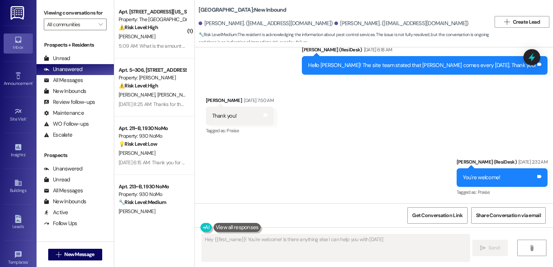
type textarea "Hey {{first_name}}! You're welcome! Is there anything else I can help you with …"
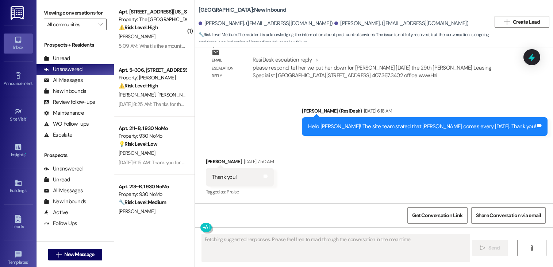
scroll to position [3648, 0]
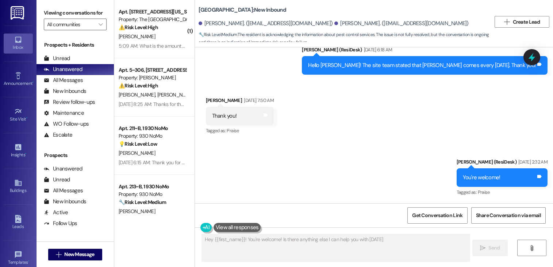
type textarea "Hey {{first_name}}! You're welcome! Is there anything else I can help you with …"
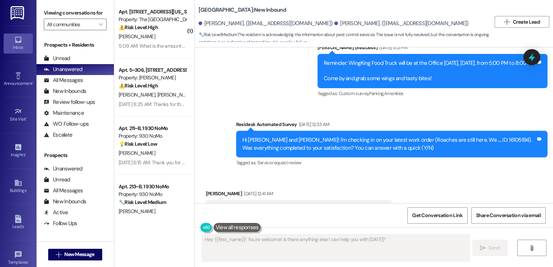
scroll to position [2929, 0]
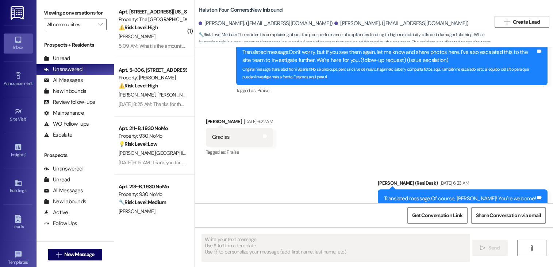
type textarea "Fetching suggested responses. Please feel free to read through the conversation…"
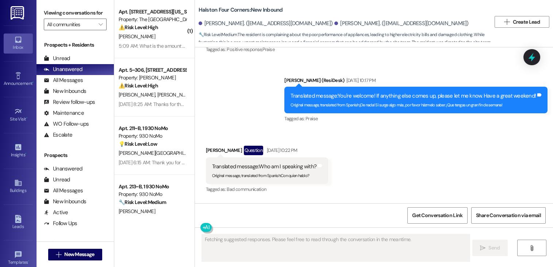
scroll to position [13051, 0]
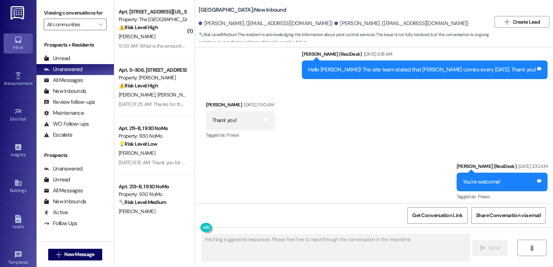
scroll to position [3648, 0]
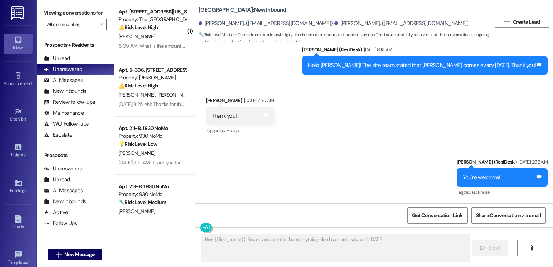
type textarea "Hey {{first_name}}! You're welcome! Is there anything else I can help you with …"
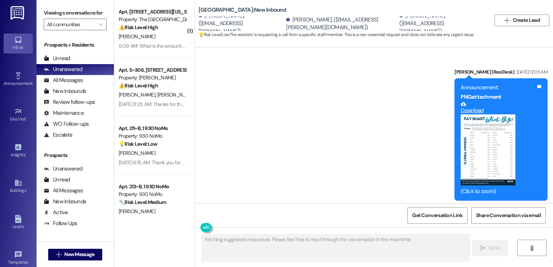
scroll to position [6867, 0]
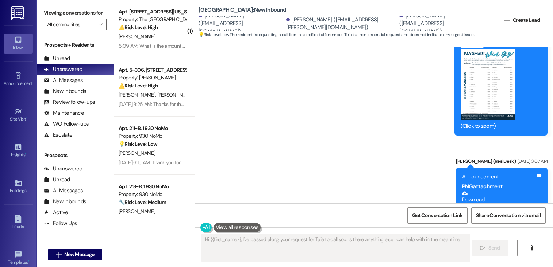
type textarea "Hi {{first_name}}, I've passed along your request for Taia to call you. Is ther…"
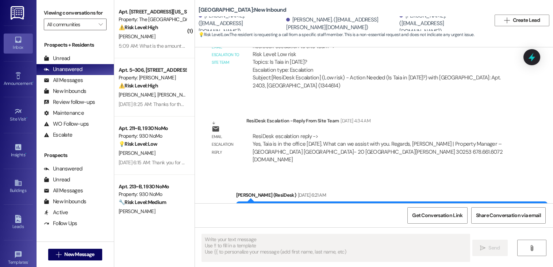
scroll to position [6426, 0]
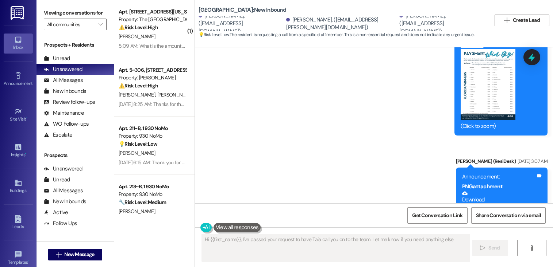
type textarea "Hi {{first_name}}, I've passed your request to have Taia call you on to the tea…"
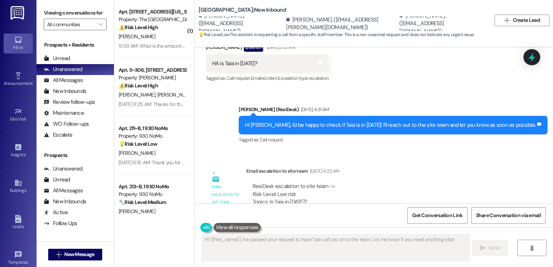
scroll to position [6290, 0]
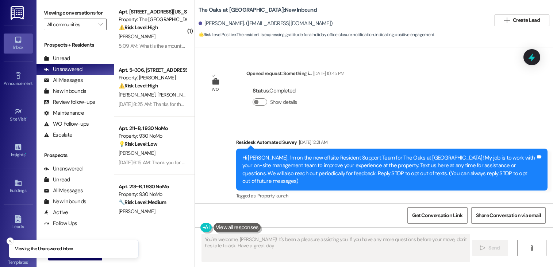
type textarea "You're welcome, Ken! It's been a pleasure assisting you. If you have any more q…"
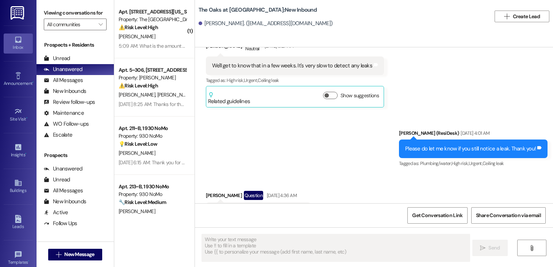
type textarea "Fetching suggested responses. Please feel free to read through the conversation…"
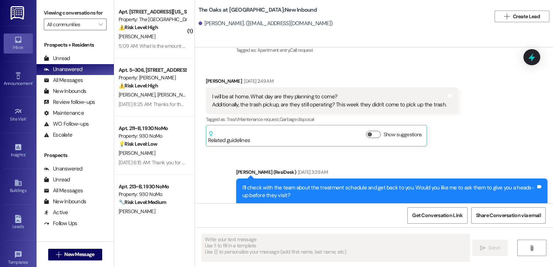
scroll to position [4003, 0]
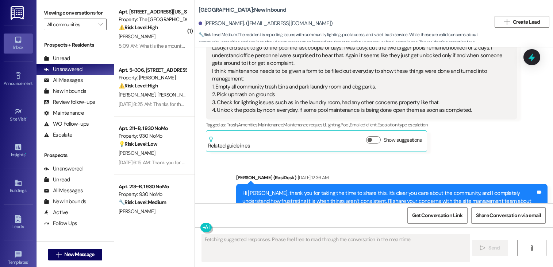
scroll to position [18843, 0]
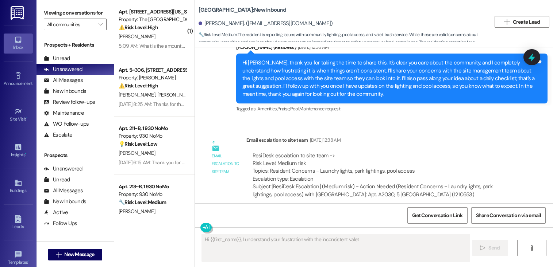
type textarea "Hi {{first_name}}, I understand your frustration with the inconsistent valet tr…"
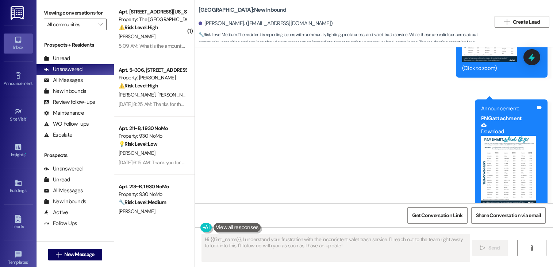
scroll to position [19251, 0]
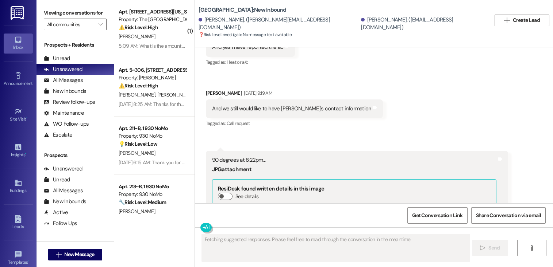
scroll to position [37169, 0]
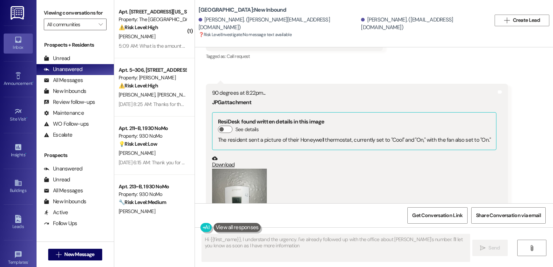
type textarea "Hi {{first_name}}, I understand the urgency. I've already followed up with the …"
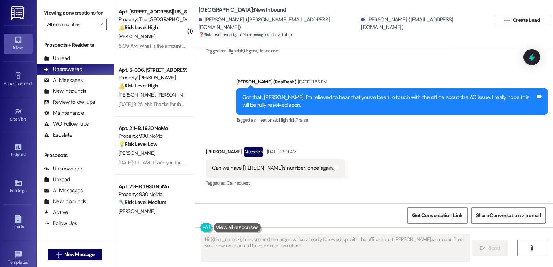
scroll to position [38224, 0]
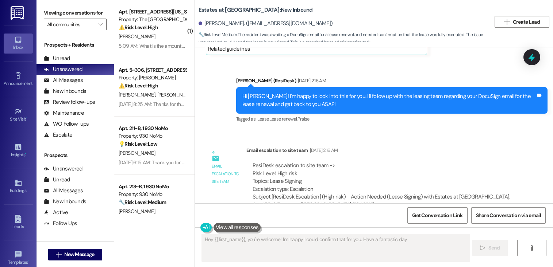
scroll to position [7061, 0]
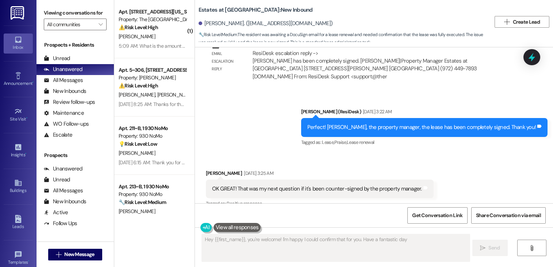
type textarea "Hey {{first_name}}, you're welcome! I'm happy I could confirm that for you. Hav…"
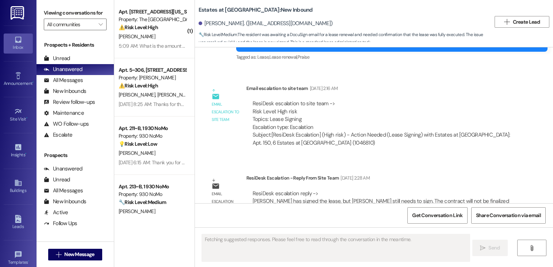
scroll to position [7061, 0]
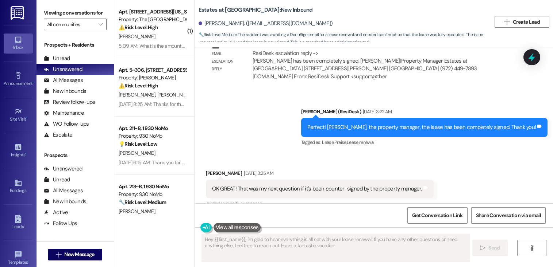
type textarea "Hey {{first_name}}, I'm glad to hear everything is all set with your lease rene…"
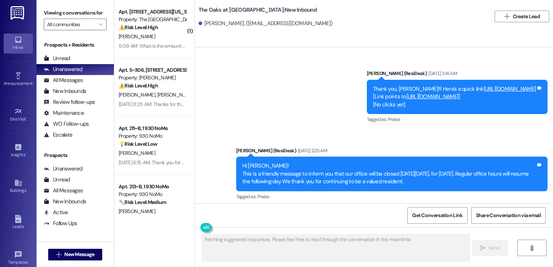
scroll to position [6889, 0]
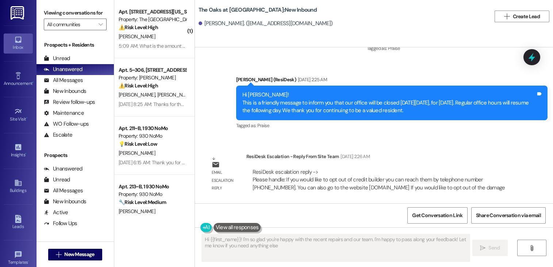
type textarea "Hi {{first_name}}! I'm so glad you're happy with the recent repairs and our tea…"
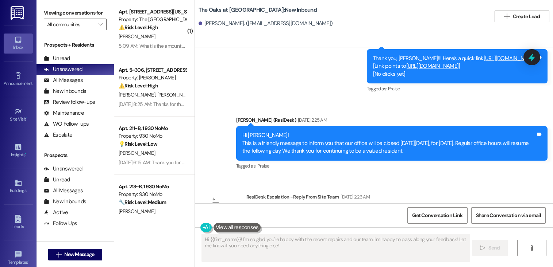
scroll to position [6850, 0]
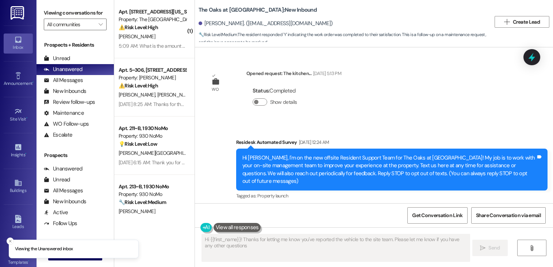
type textarea "Hi {{first_name}}! Thanks for letting me know you've reported the vehicle to th…"
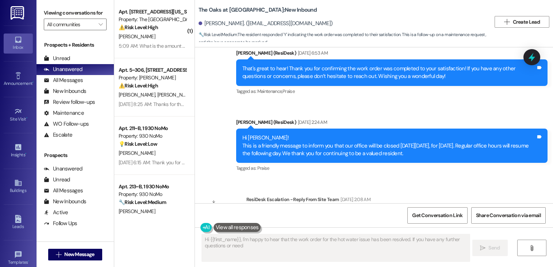
scroll to position [6689, 0]
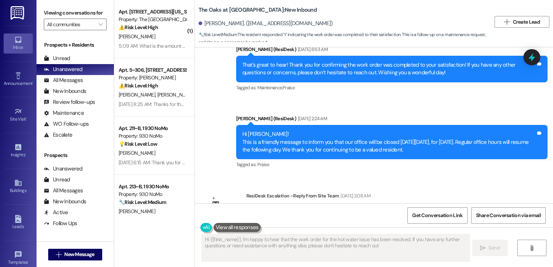
type textarea "Hi {{first_name}}, I'm happy to hear that the work order for the hot water issu…"
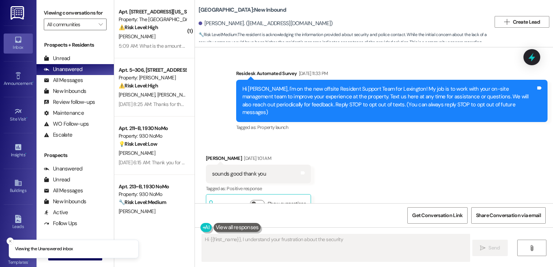
scroll to position [15654, 0]
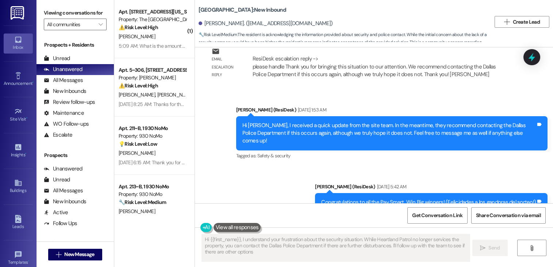
type textarea "Hi {{first_name}}, I understand your frustration about the security situation. …"
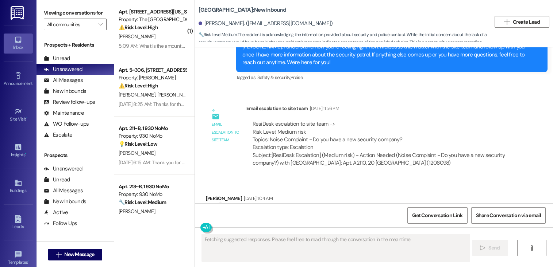
scroll to position [15654, 0]
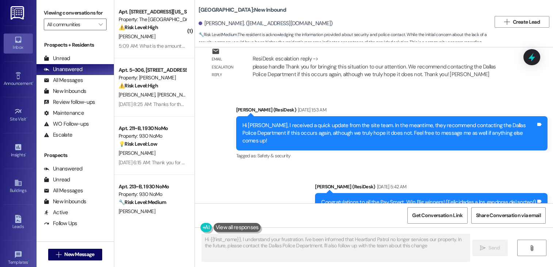
type textarea "Hi {{first_name}}, I understand your frustration. I've been informed that Heart…"
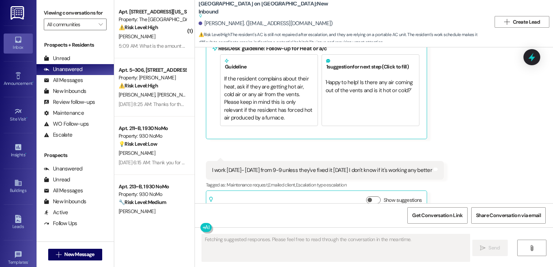
scroll to position [2995, 0]
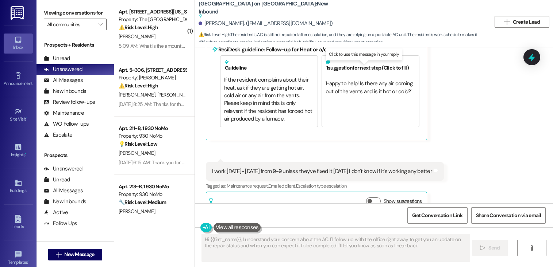
type textarea "Hi {{first_name}}, I understand your concern about the AC. I'll follow up with …"
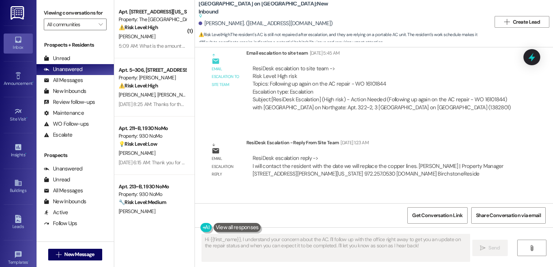
scroll to position [3283, 0]
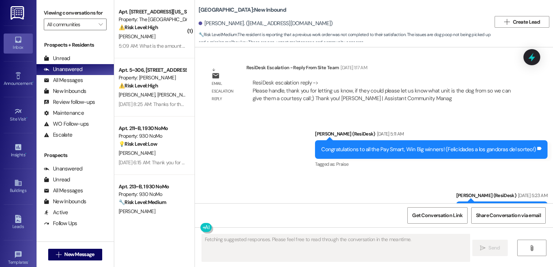
scroll to position [1098, 0]
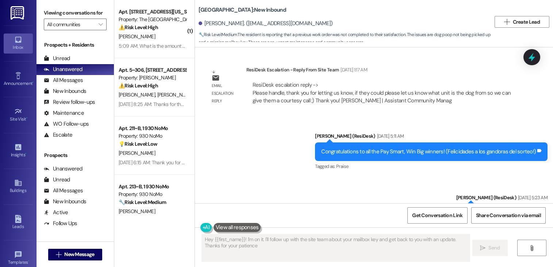
type textarea "Hey {{first_name}}! I'm on it. I'll follow up with the site team about your mai…"
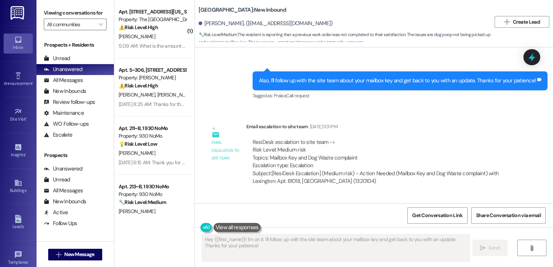
scroll to position [951, 0]
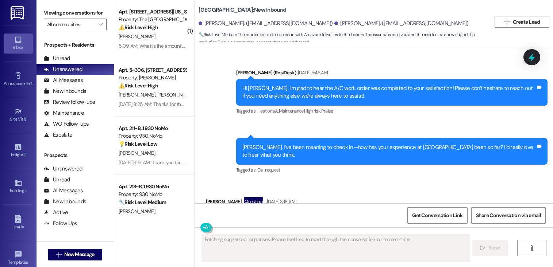
scroll to position [16766, 0]
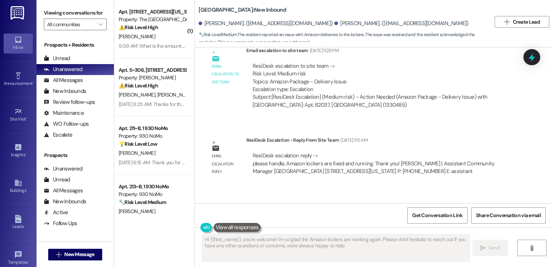
type textarea "Hi {{first_name}}, you're welcome! I'm so glad the Amazon lockers are working a…"
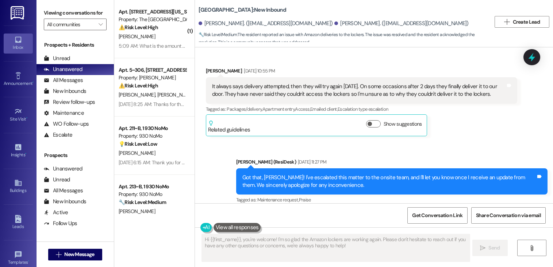
scroll to position [16614, 0]
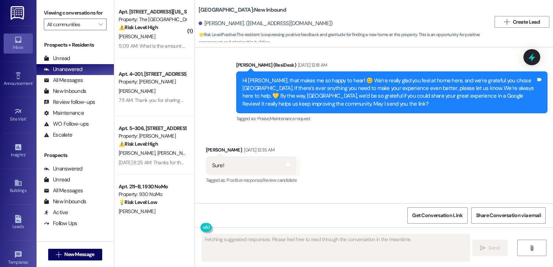
scroll to position [2279, 0]
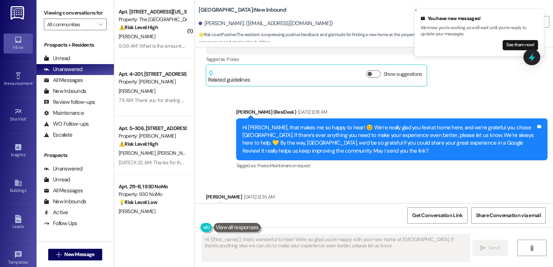
type textarea "Hi {{first_name}}, that's wonderful to hear! We're so glad you're happy with yo…"
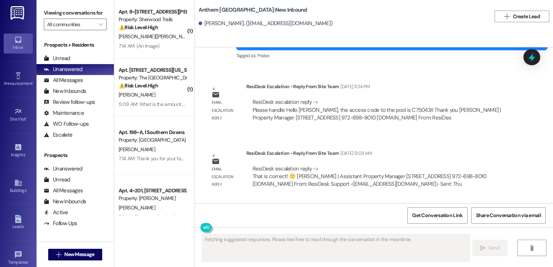
scroll to position [5760, 0]
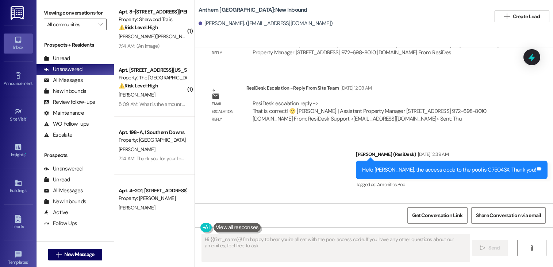
type textarea "Hi {{first_name}}! I'm happy to hear you're all set with the pool access code. …"
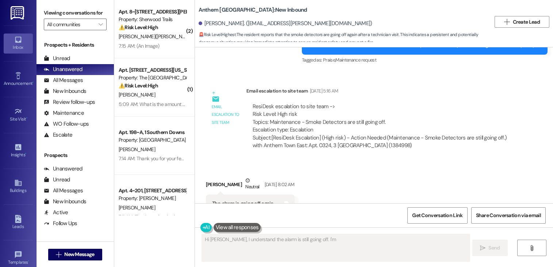
scroll to position [4350, 0]
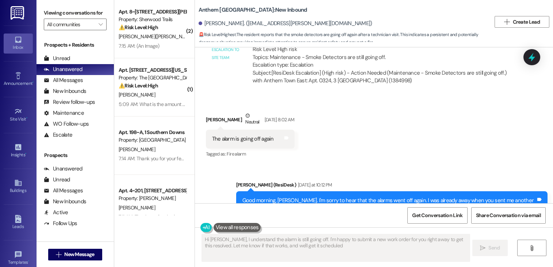
type textarea "Hi Miguel, I understand the alarm is still going off. I'm happy to submit a new…"
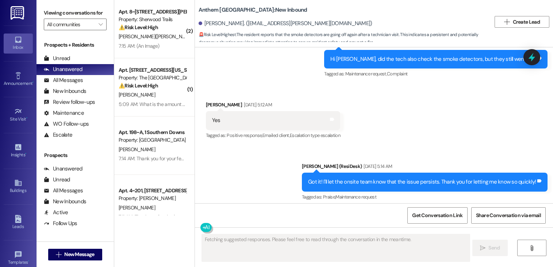
scroll to position [4350, 0]
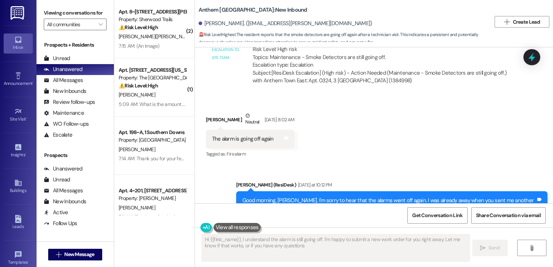
type textarea "Hi {{first_name}}, I understand the alarm is still going off. I'm happy to subm…"
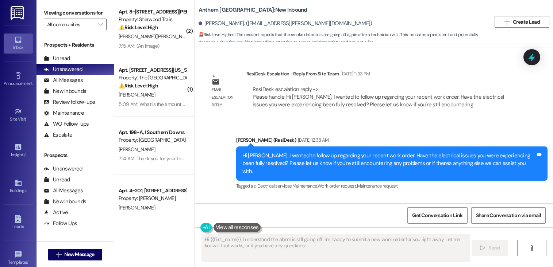
scroll to position [2973, 0]
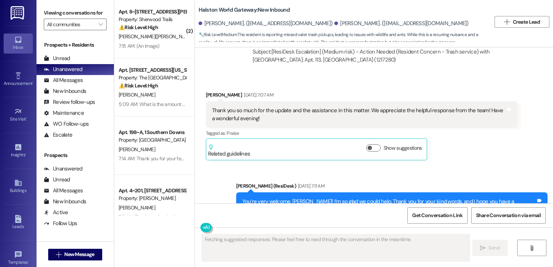
scroll to position [7433, 0]
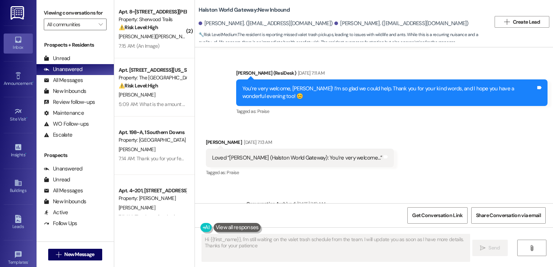
type textarea "Hi {{first_name}}, I'm still waiting on the valet trash schedule from the team.…"
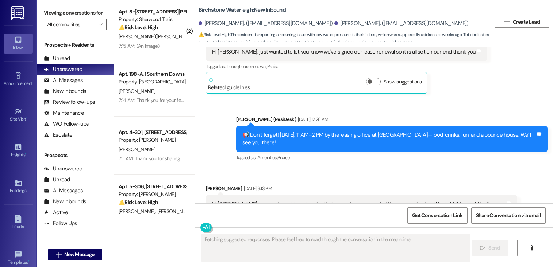
scroll to position [11674, 0]
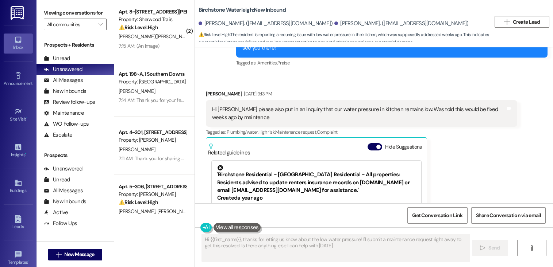
type textarea "Hi {{first_name}}, thanks for letting us know about the low water pressure! I'l…"
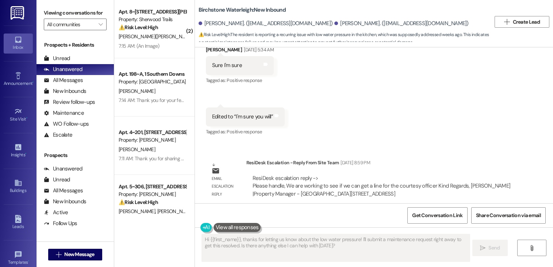
scroll to position [11174, 0]
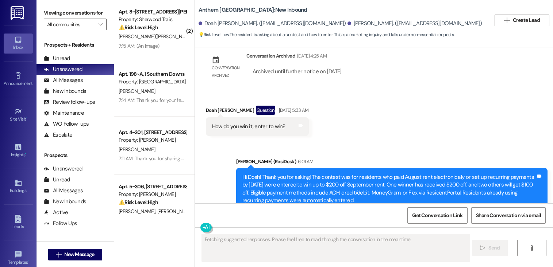
scroll to position [5045, 0]
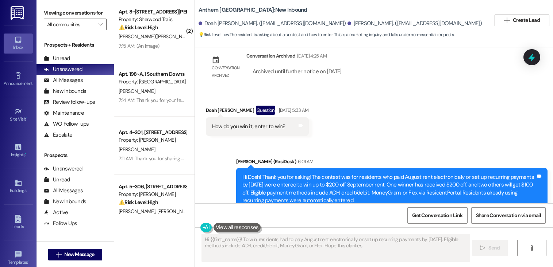
type textarea "Hi {{first_name}}! To win, residents had to pay August rent electronically or s…"
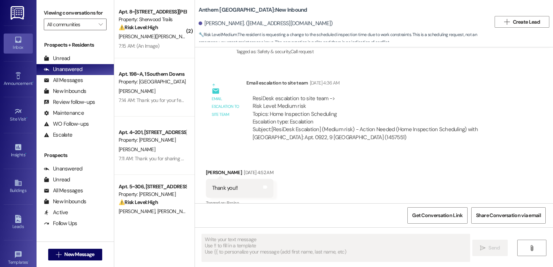
scroll to position [140, 0]
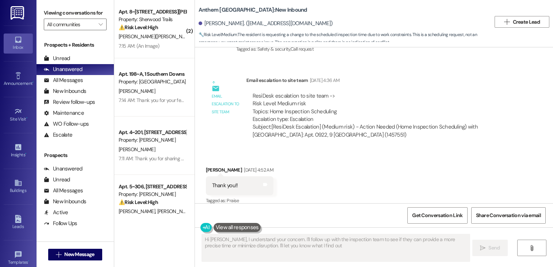
type textarea "Hi [PERSON_NAME], I understand your concern. I'll follow up with the inspection…"
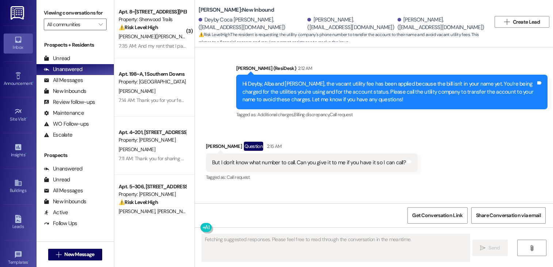
scroll to position [3180, 0]
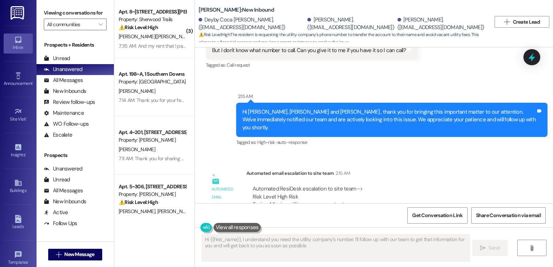
type textarea "Hi {{first_name}}, I understand you need the utility company's number. I'll fol…"
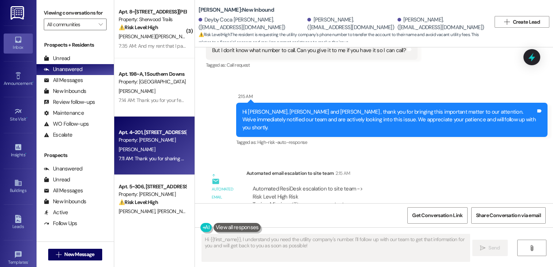
click at [144, 147] on div "[PERSON_NAME]" at bounding box center [152, 149] width 69 height 9
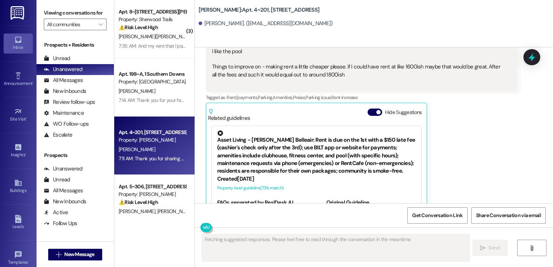
scroll to position [753, 0]
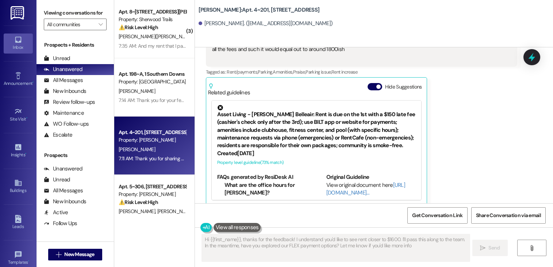
type textarea "Hi {{first_name}}, thanks for the feedback! I understand you'd like to see rent…"
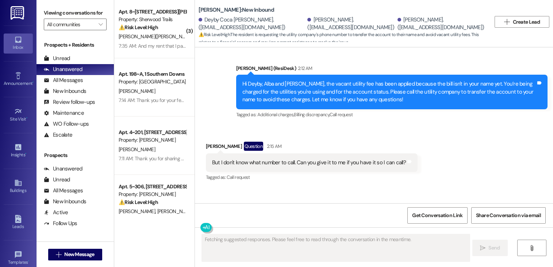
scroll to position [3180, 0]
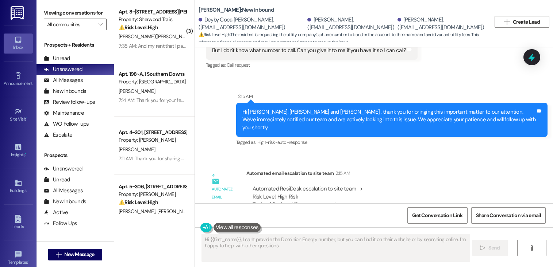
type textarea "Hi {{first_name}}, I can't provide the Dominion Energy number, but you can find…"
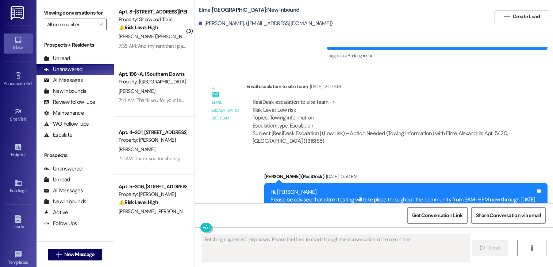
scroll to position [6120, 0]
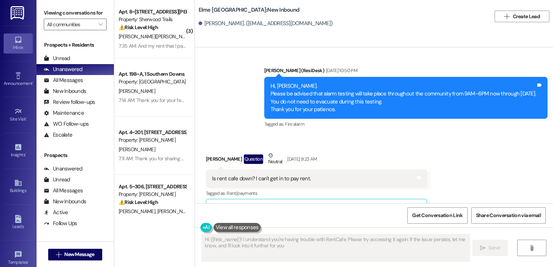
type textarea "Hi {{first_name}}! I understand you're having trouble with RentCafe. Please try…"
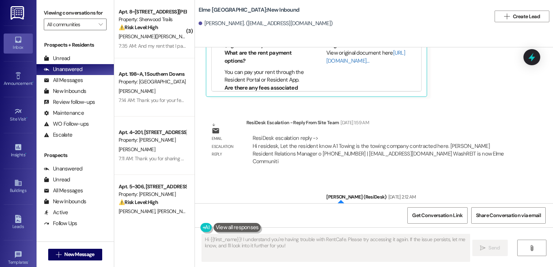
scroll to position [6432, 0]
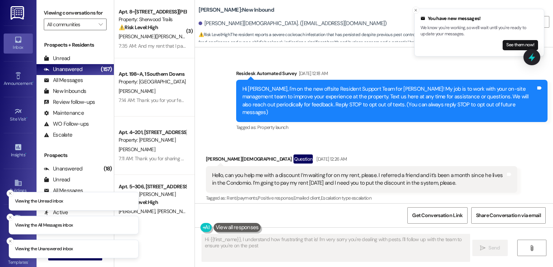
type textarea "Hi {{first_name}}, I understand how frustrating that is! I'm very sorry you're …"
